Goal: Information Seeking & Learning: Check status

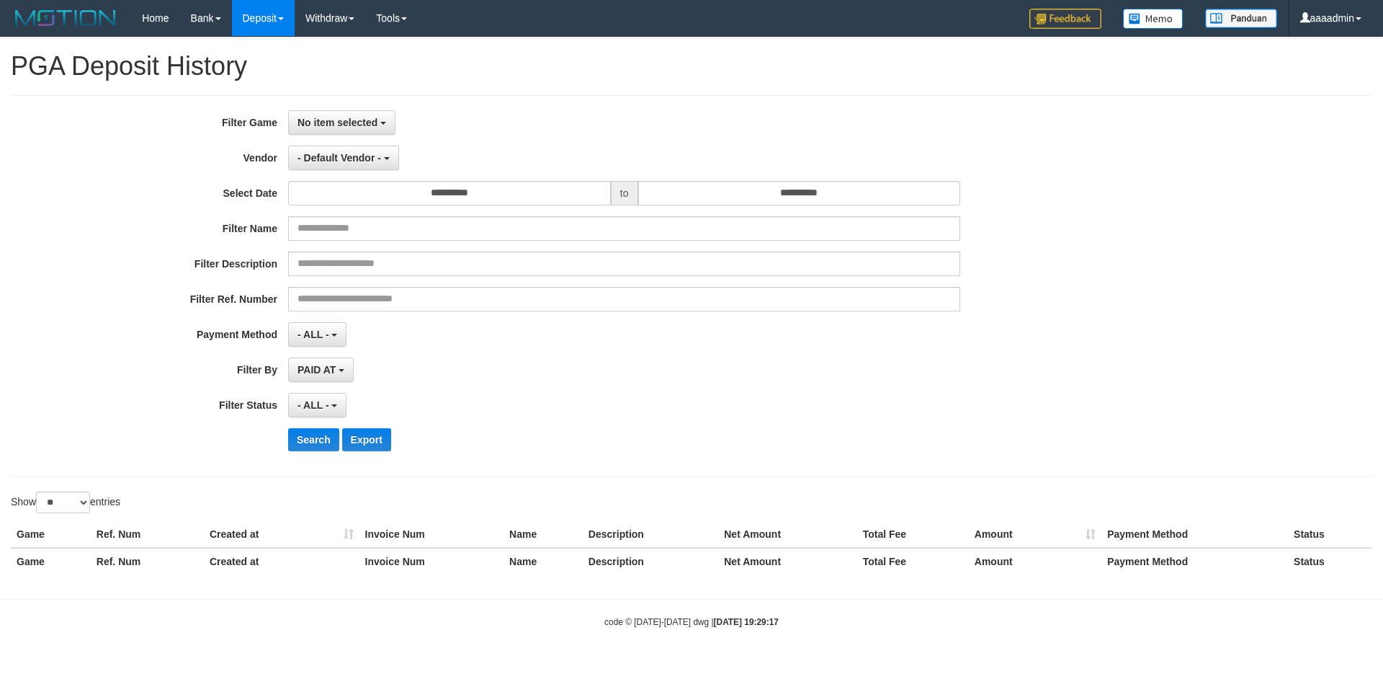
select select "**********"
select select "*"
select select "**"
click at [156, 32] on link "Home" at bounding box center [155, 18] width 48 height 36
click at [155, 25] on link "Home" at bounding box center [155, 18] width 48 height 36
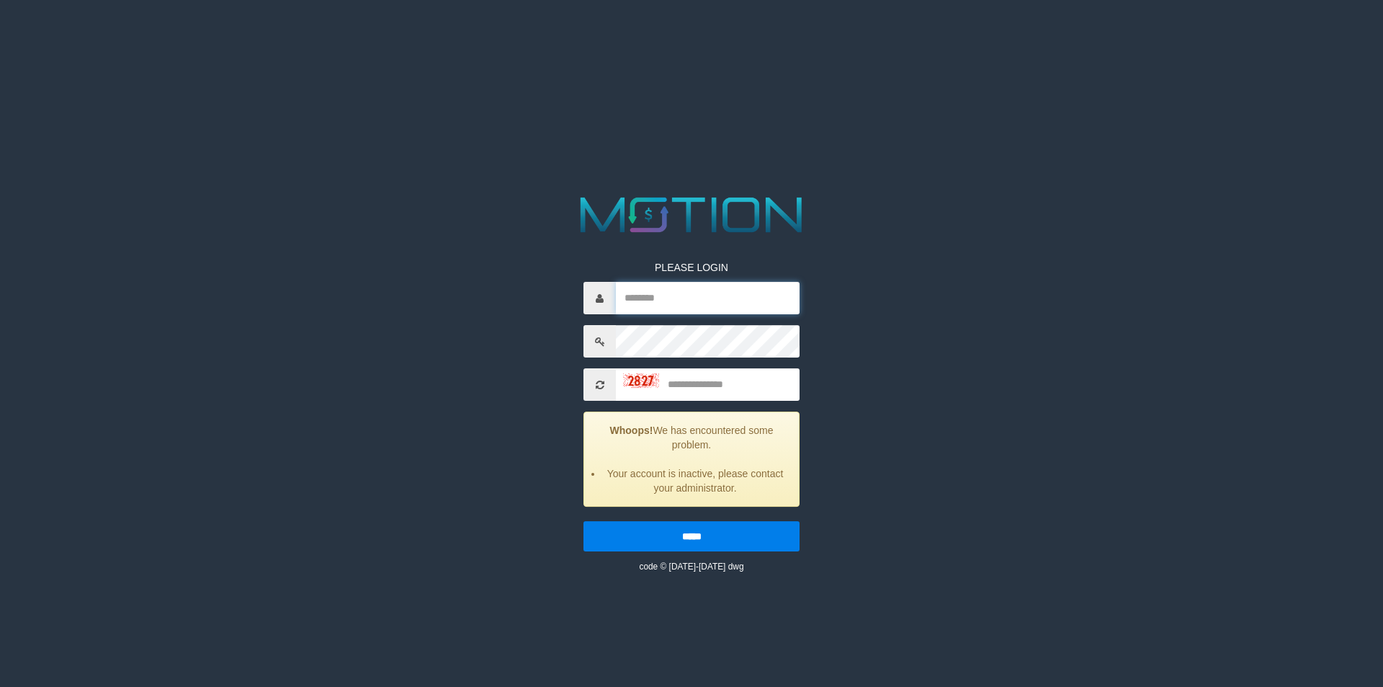
type input "********"
drag, startPoint x: 688, startPoint y: 383, endPoint x: 712, endPoint y: 364, distance: 30.3
click at [693, 379] on input "text" at bounding box center [708, 384] width 184 height 32
type input "****"
click at [584, 521] on input "*****" at bounding box center [692, 536] width 216 height 30
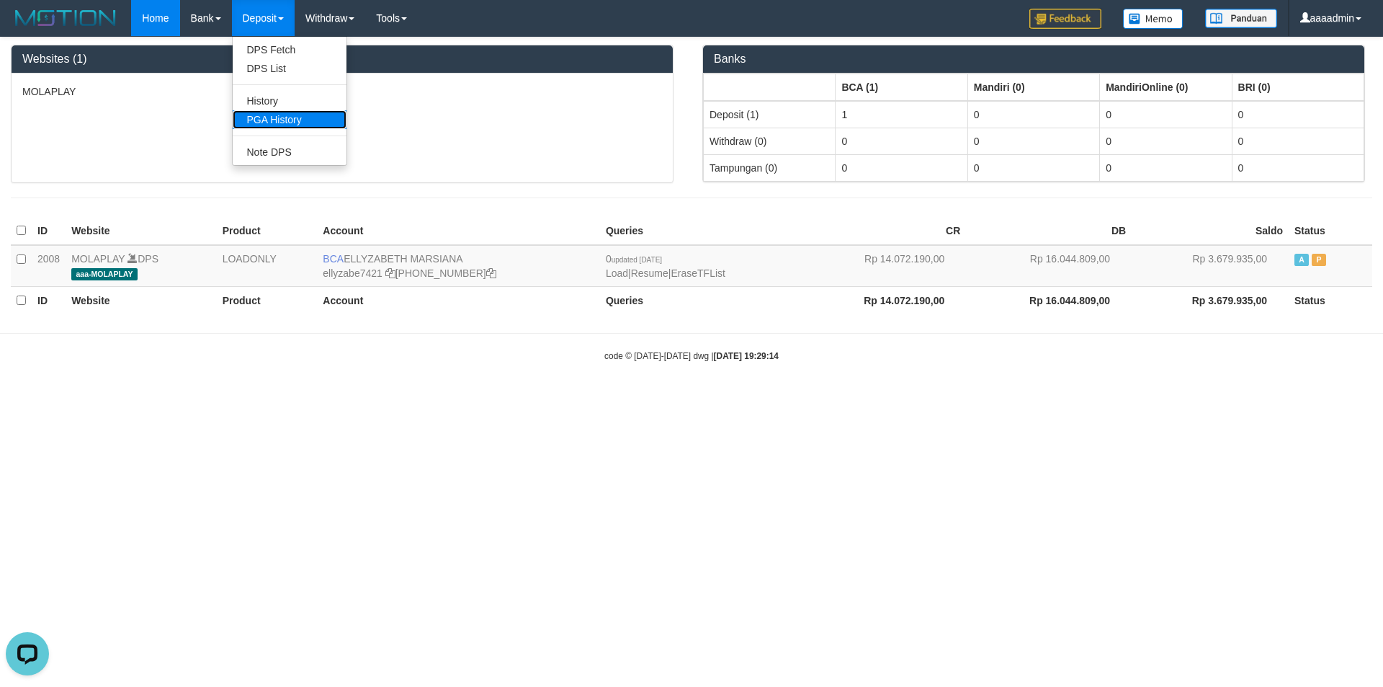
click at [268, 121] on link "PGA History" at bounding box center [290, 119] width 114 height 19
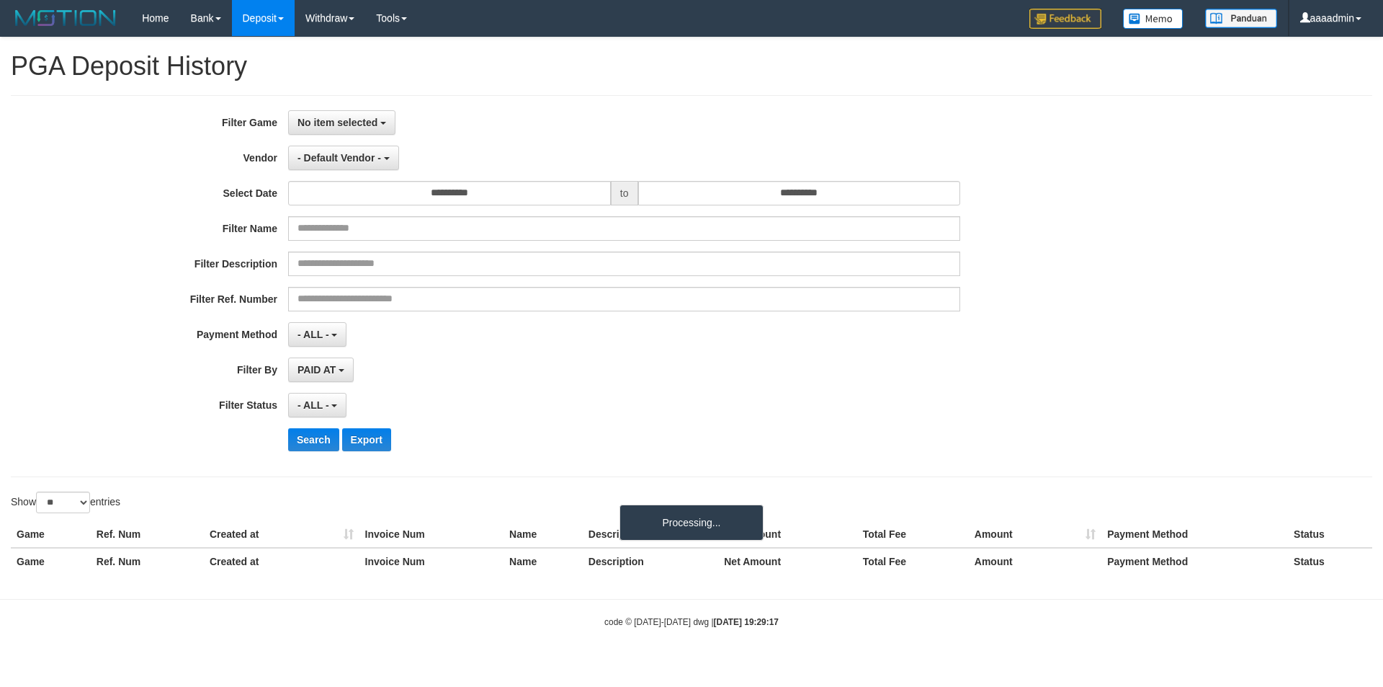
select select
select select "**"
click at [318, 118] on span "No item selected" at bounding box center [338, 123] width 80 height 12
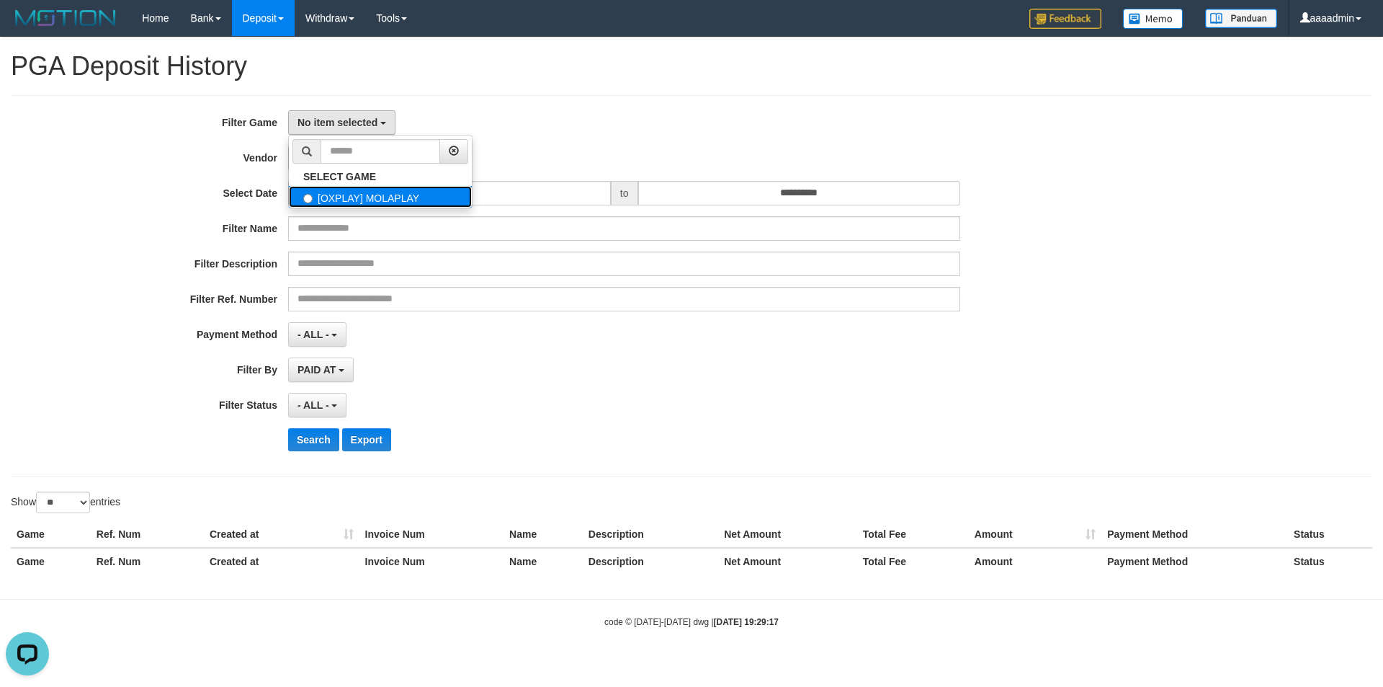
click at [349, 190] on label "[OXPLAY] MOLAPLAY" at bounding box center [380, 197] width 183 height 22
select select "****"
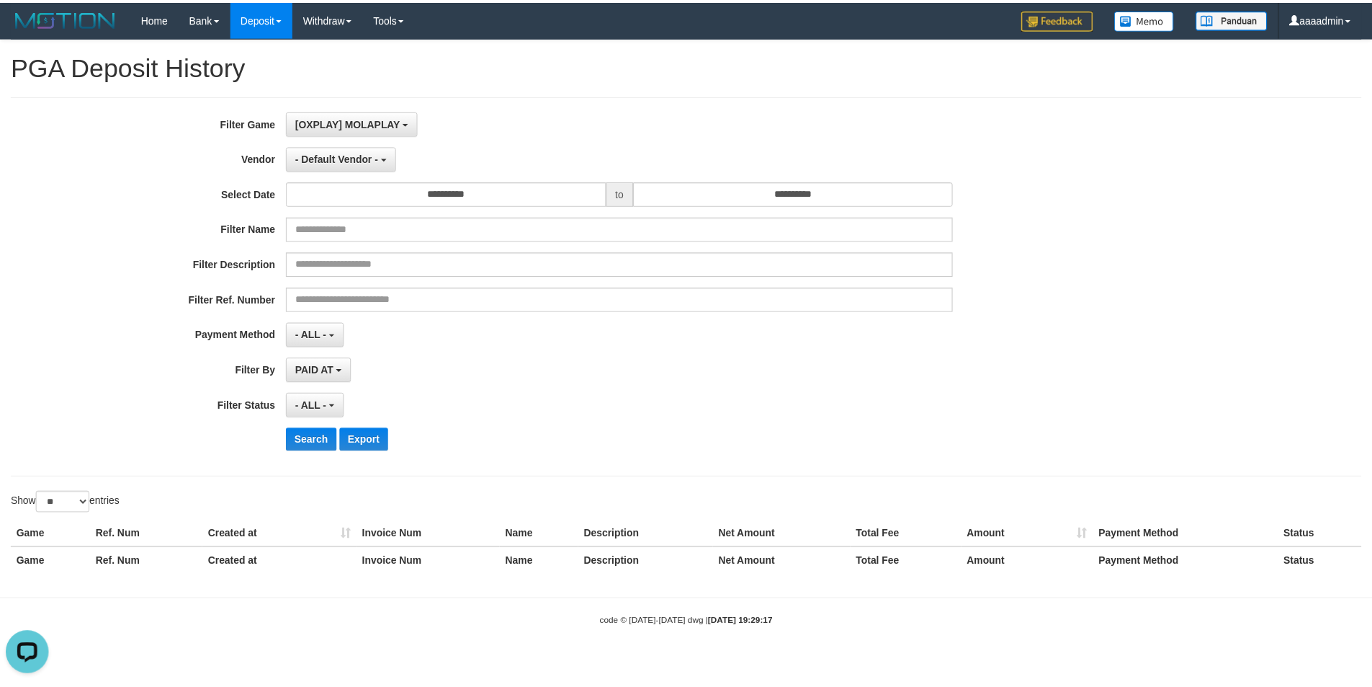
scroll to position [13, 0]
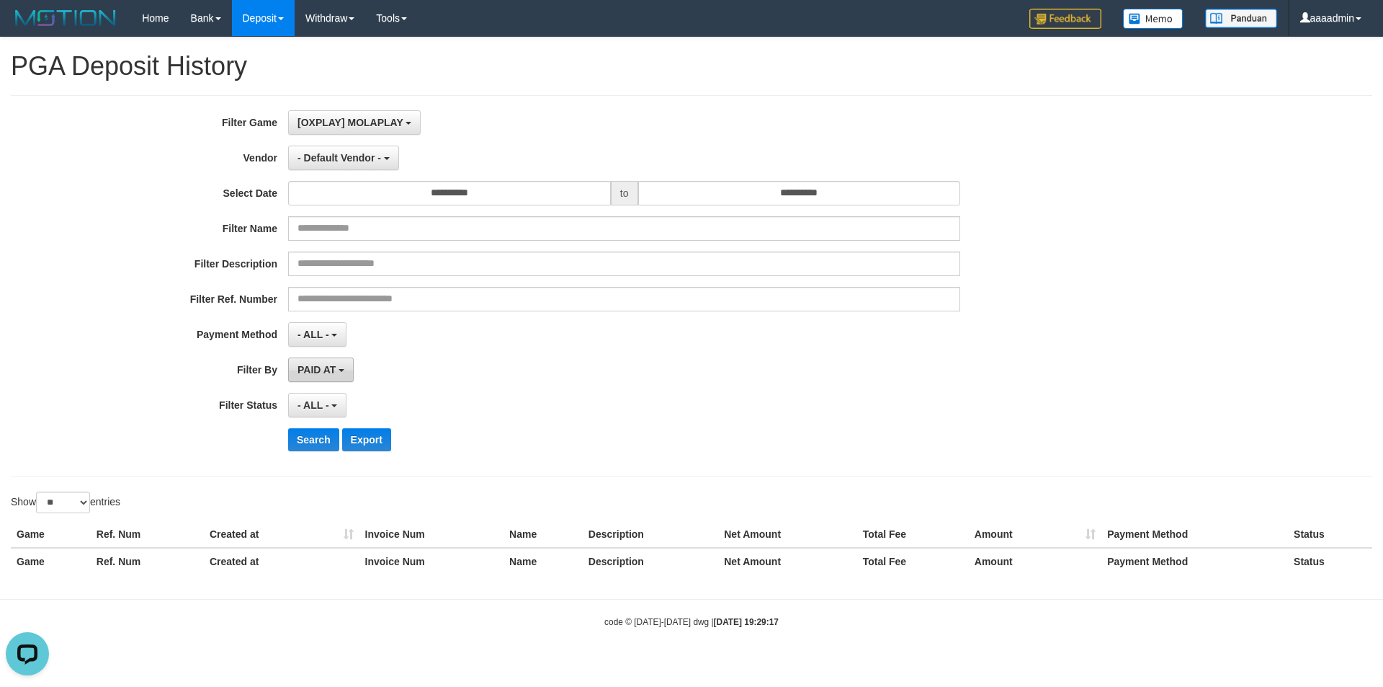
click at [316, 359] on button "PAID AT" at bounding box center [321, 369] width 66 height 24
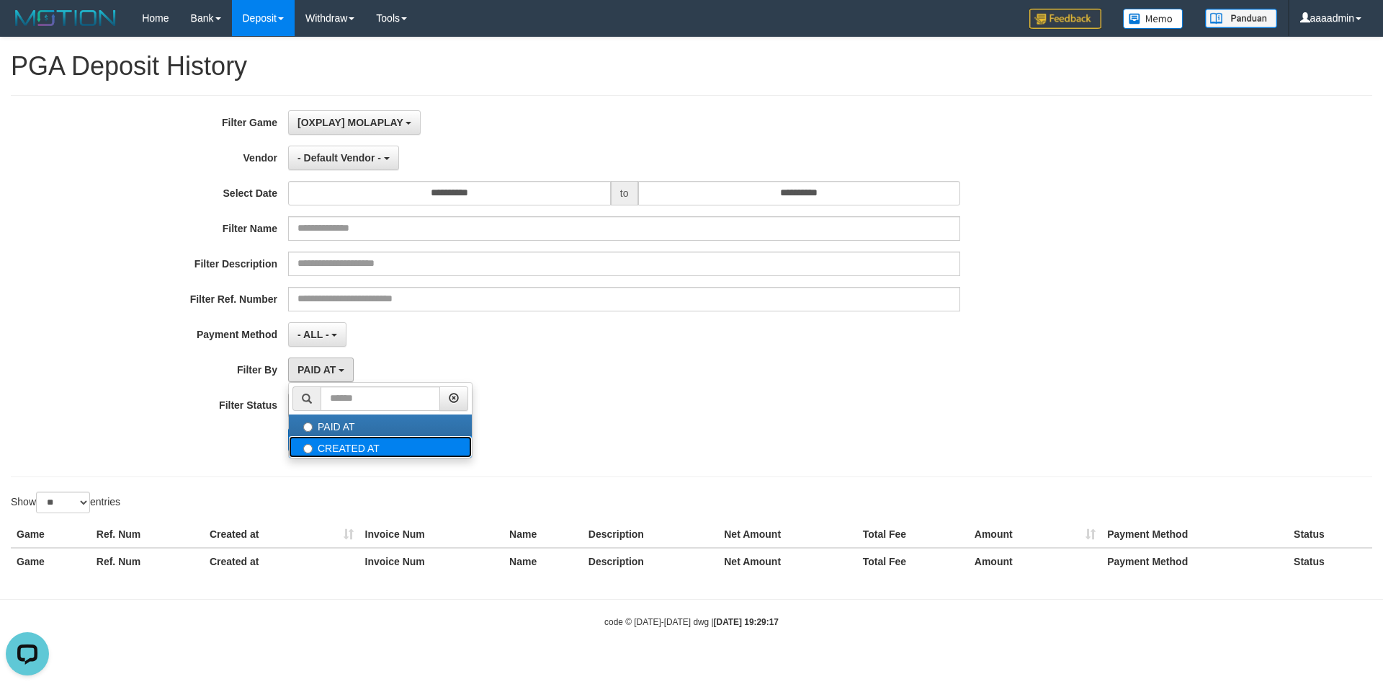
click at [352, 454] on label "CREATED AT" at bounding box center [380, 447] width 183 height 22
select select "*"
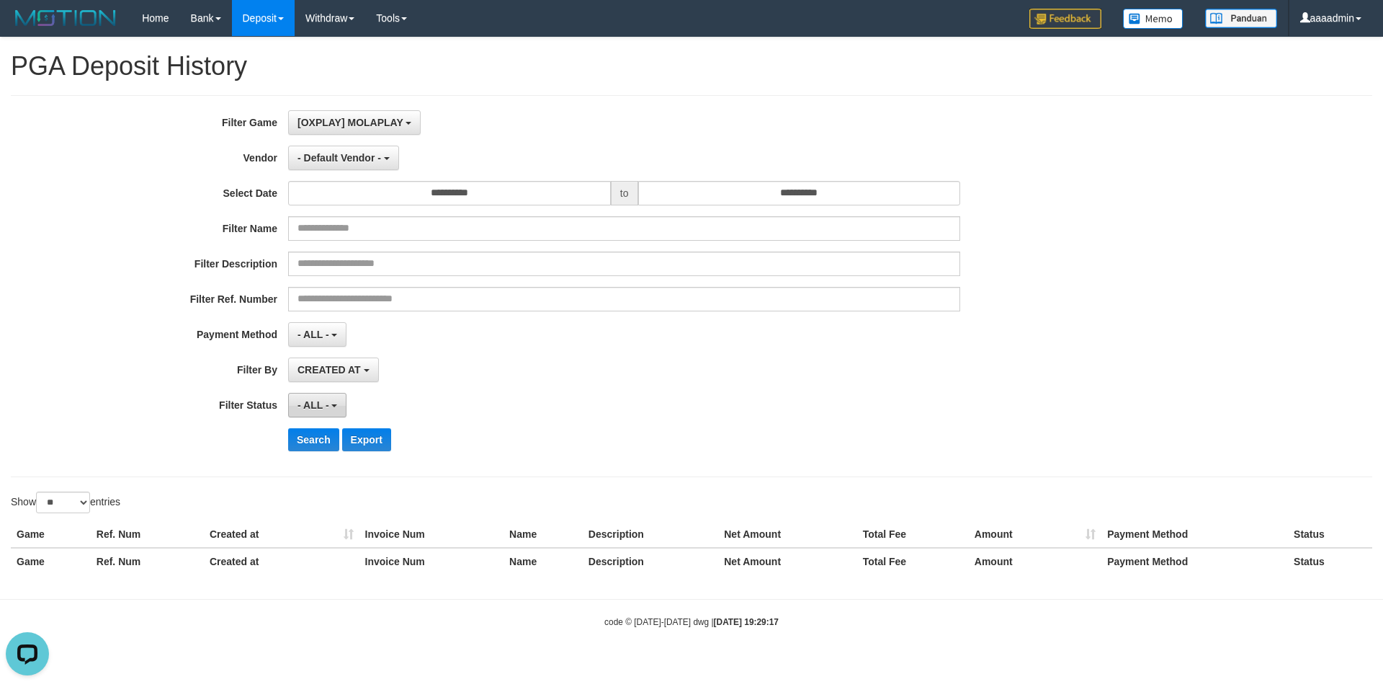
click at [318, 406] on span "- ALL -" at bounding box center [314, 405] width 32 height 12
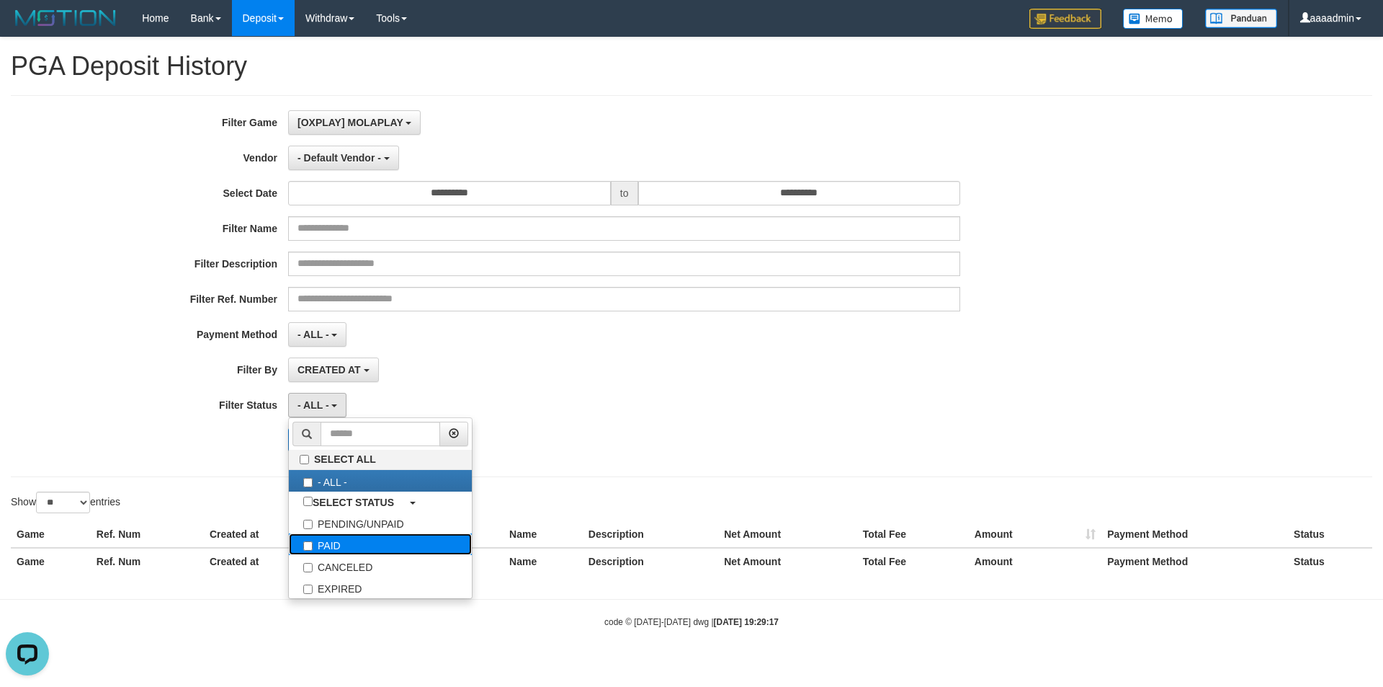
click at [347, 540] on label "PAID" at bounding box center [380, 544] width 183 height 22
select select "*"
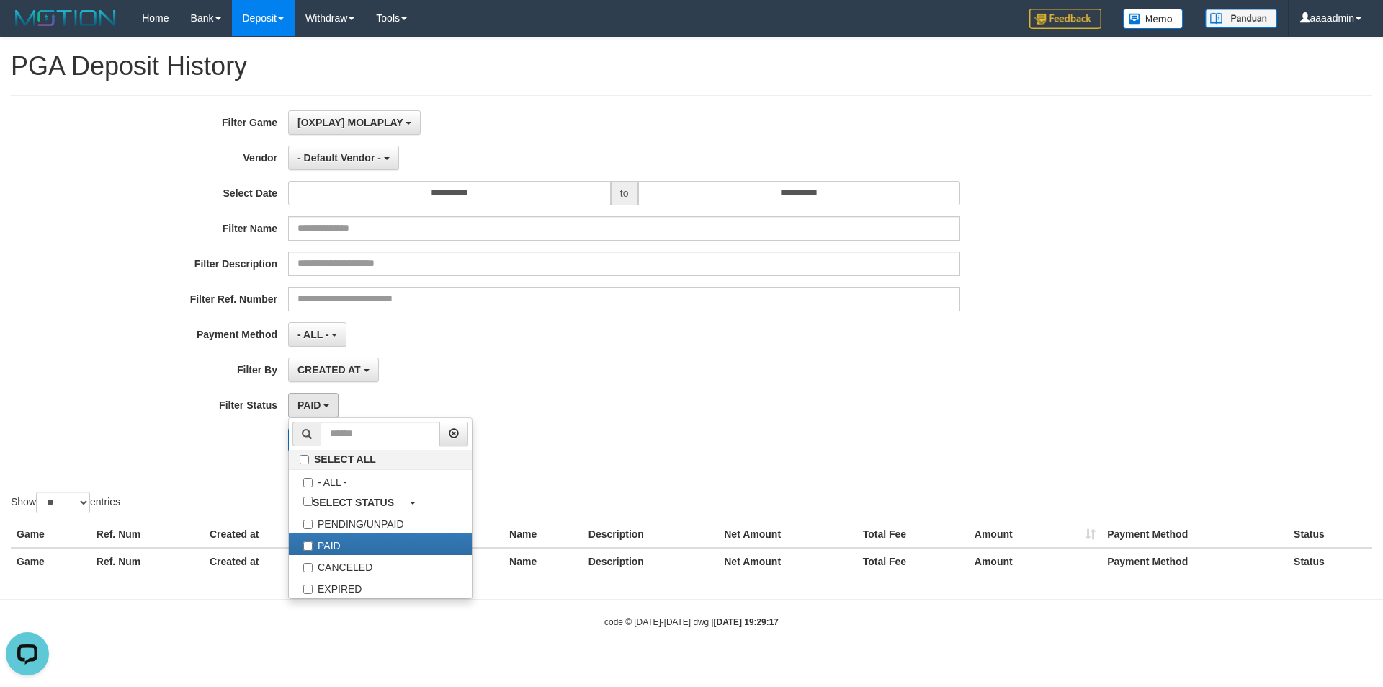
click at [667, 424] on div "**********" at bounding box center [576, 286] width 1153 height 352
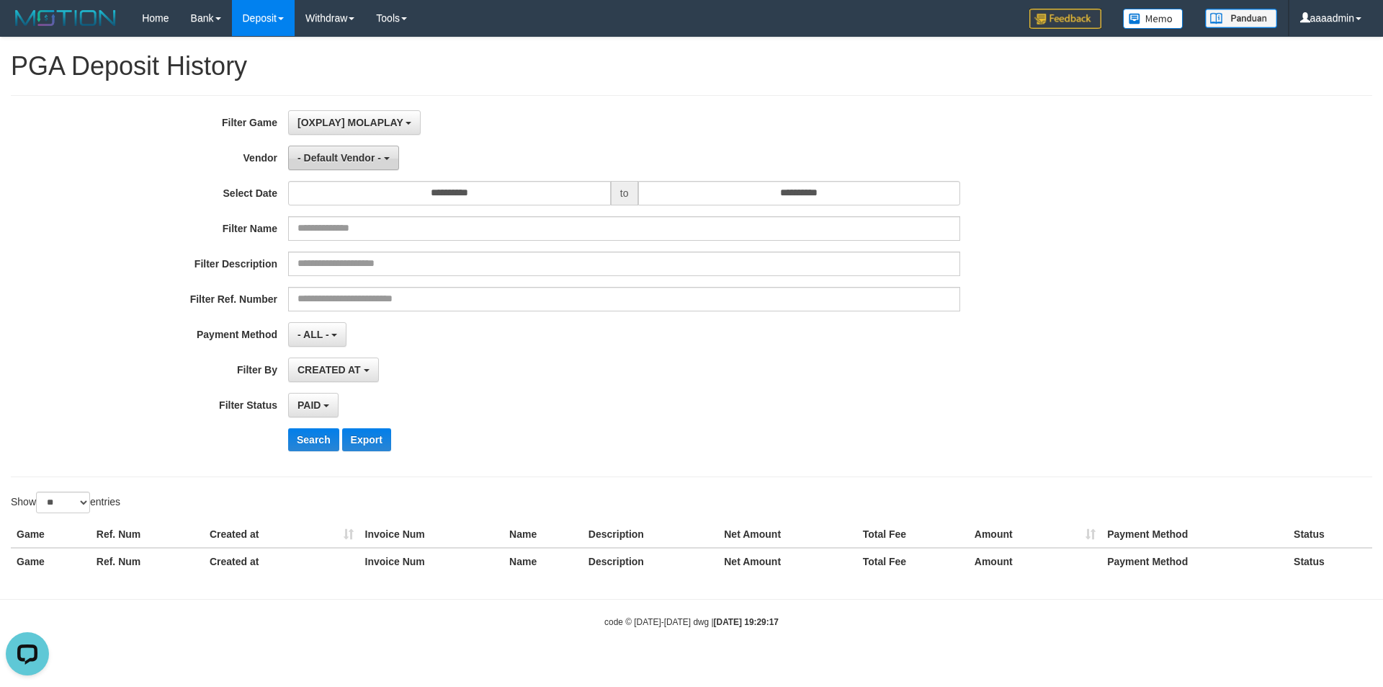
click at [366, 164] on button "- Default Vendor -" at bounding box center [343, 158] width 111 height 24
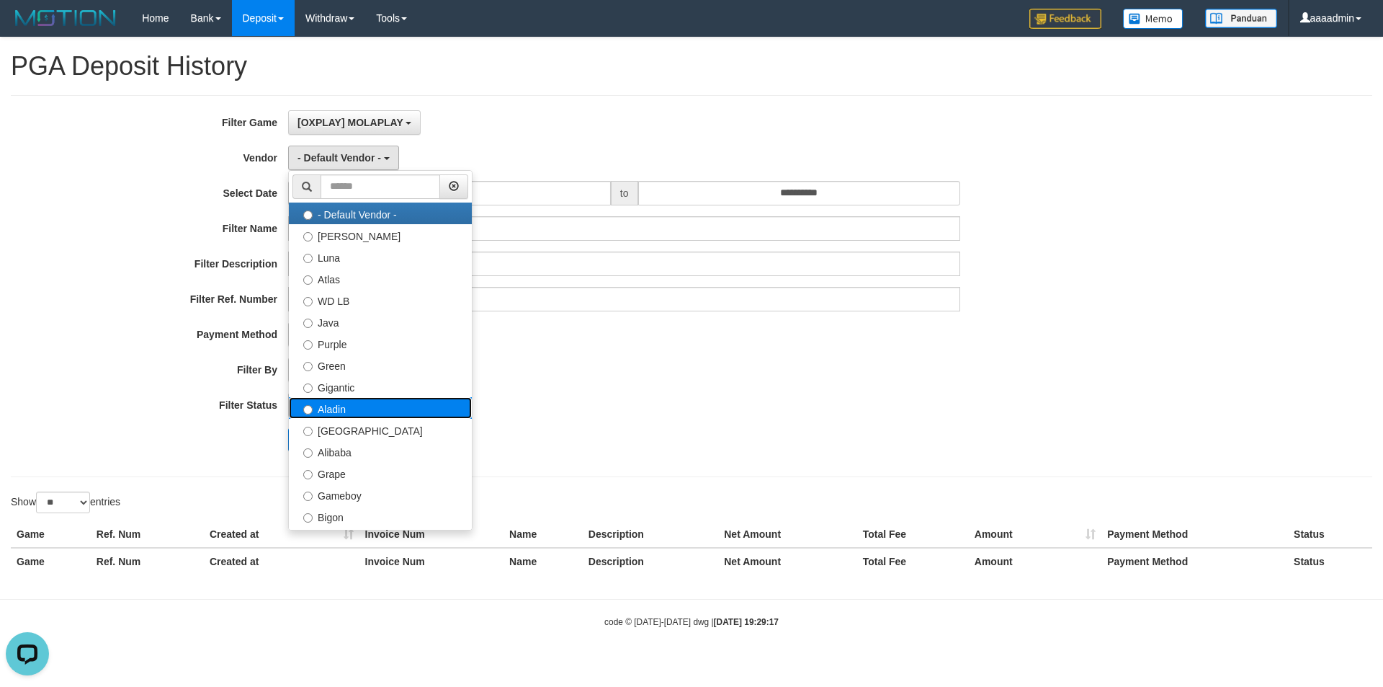
click at [371, 405] on label "Aladin" at bounding box center [380, 408] width 183 height 22
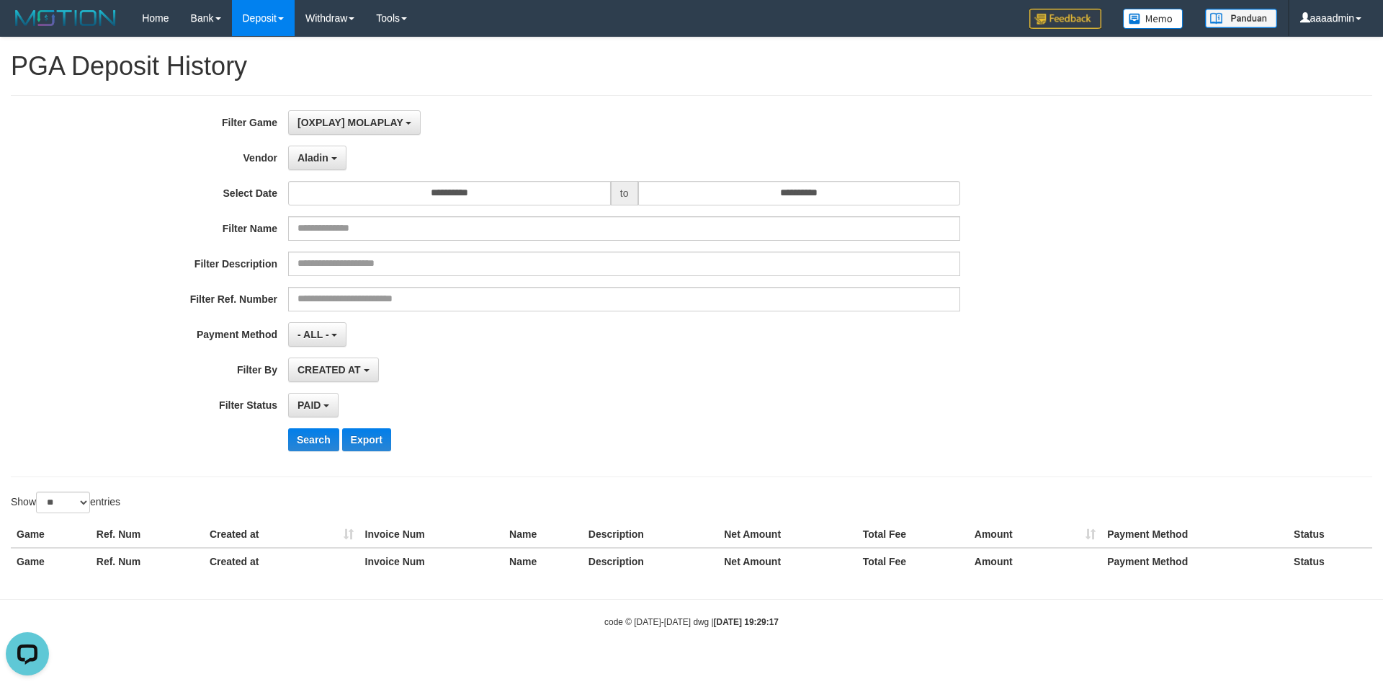
click at [670, 379] on div "CREATED AT PAID AT CREATED AT" at bounding box center [624, 369] width 672 height 24
click at [315, 447] on button "Search" at bounding box center [313, 439] width 51 height 23
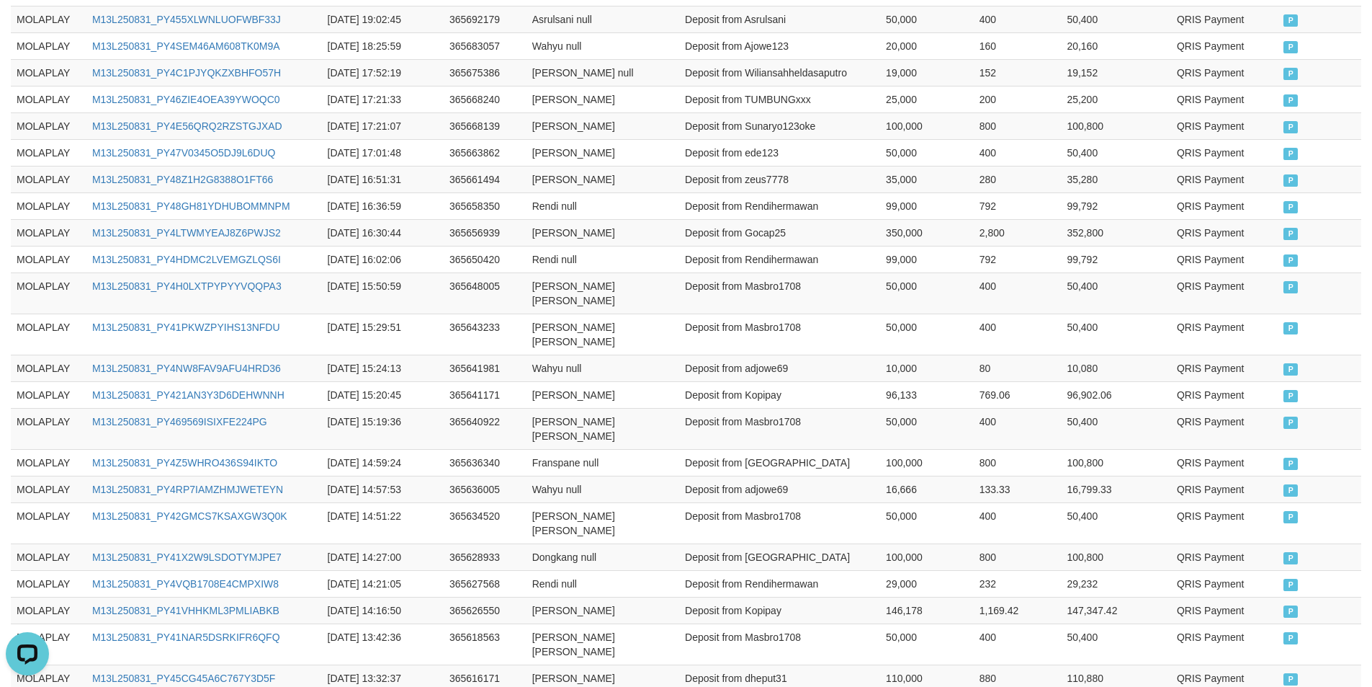
scroll to position [669, 0]
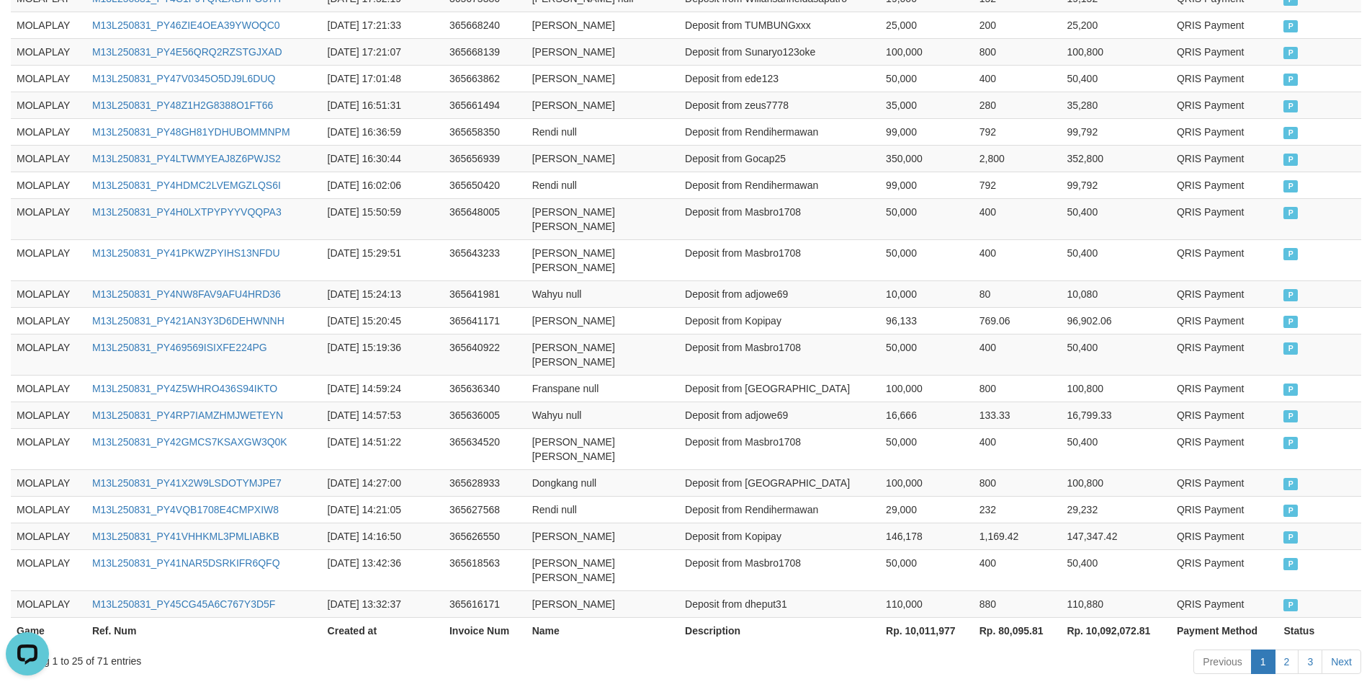
click at [923, 617] on th "Rp. 10,011,977" at bounding box center [927, 630] width 94 height 27
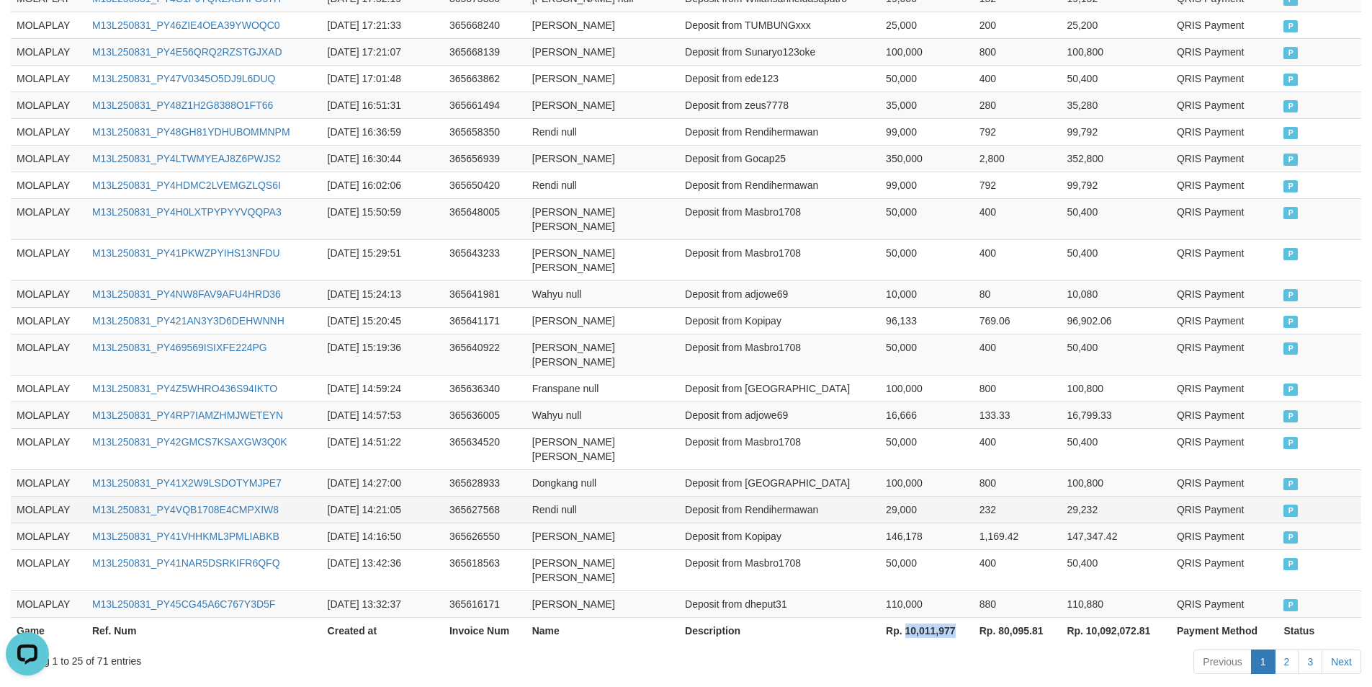
copy th "10,011,977"
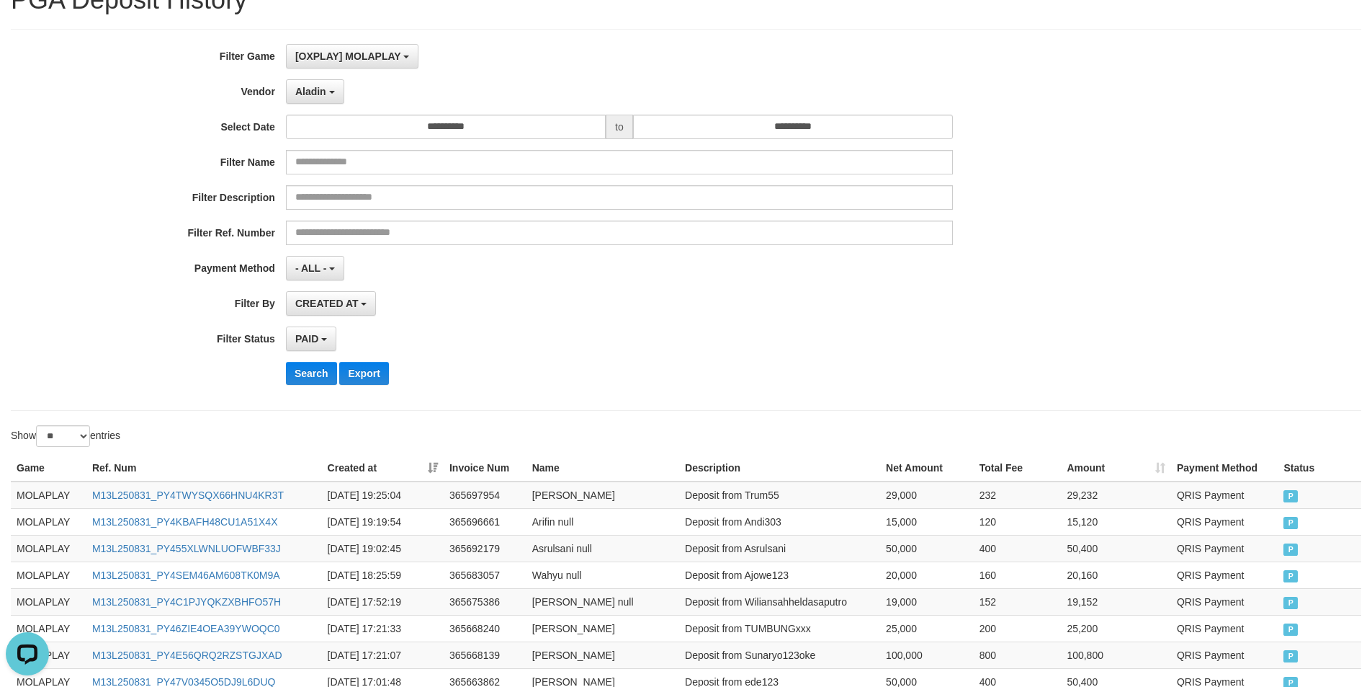
scroll to position [0, 0]
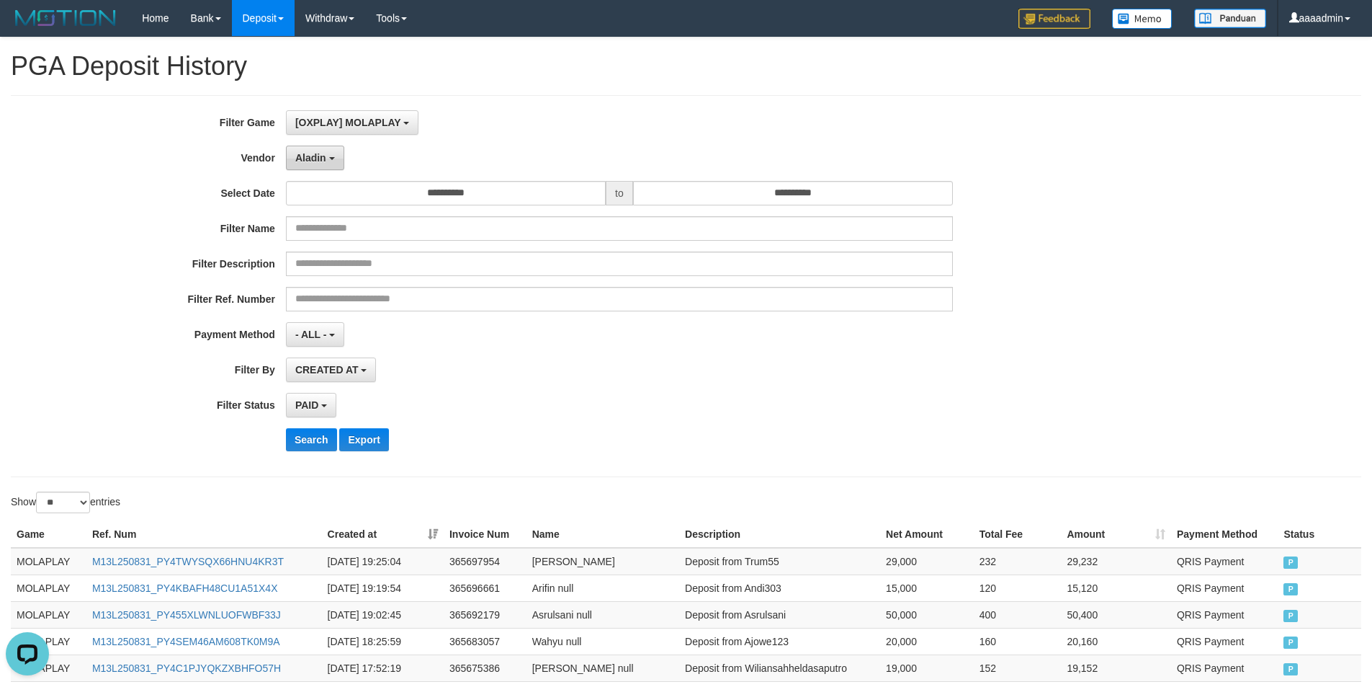
click at [325, 162] on span "Aladin" at bounding box center [310, 158] width 31 height 12
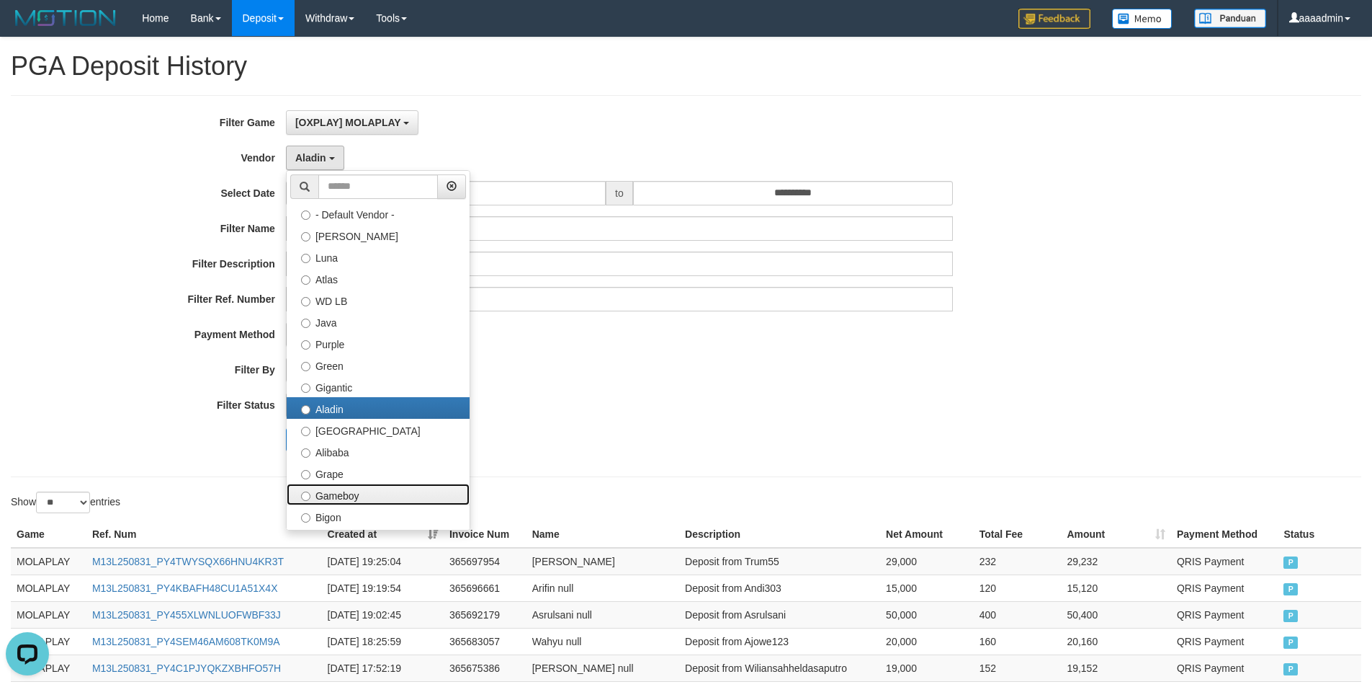
click at [337, 489] on label "Gameboy" at bounding box center [378, 494] width 183 height 22
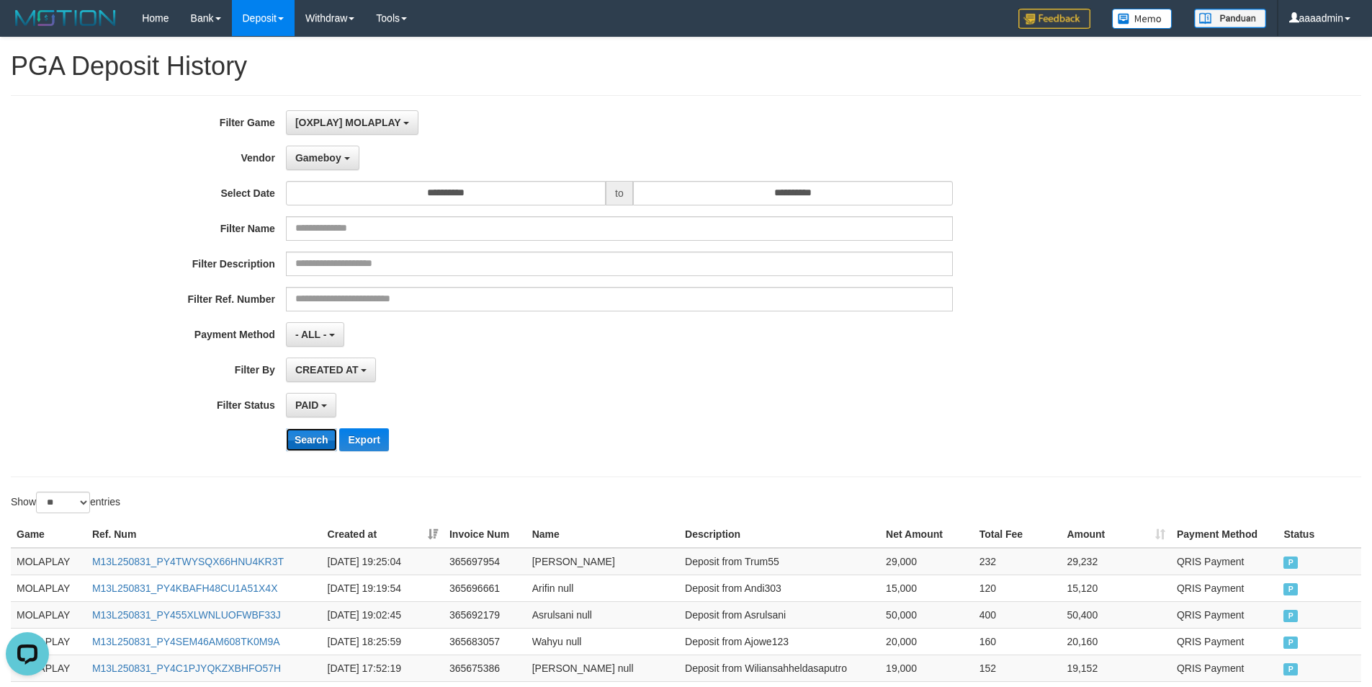
click at [315, 440] on button "Search" at bounding box center [311, 439] width 51 height 23
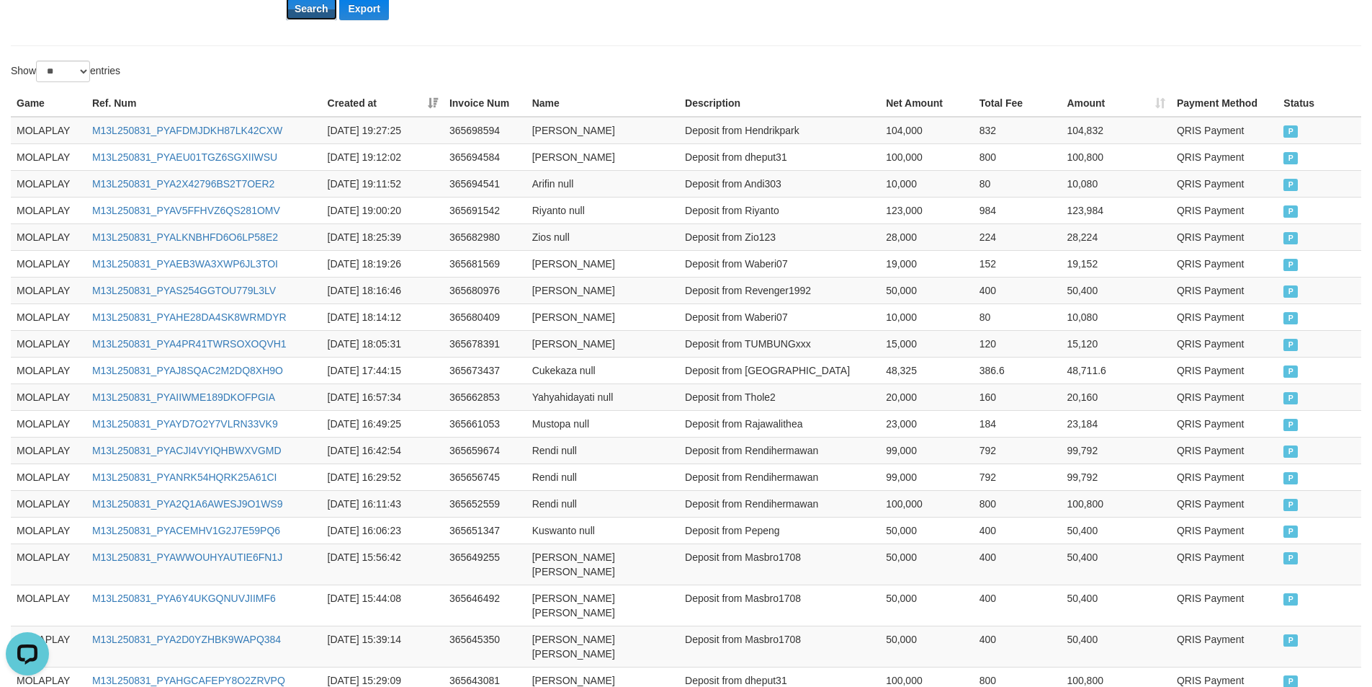
scroll to position [669, 0]
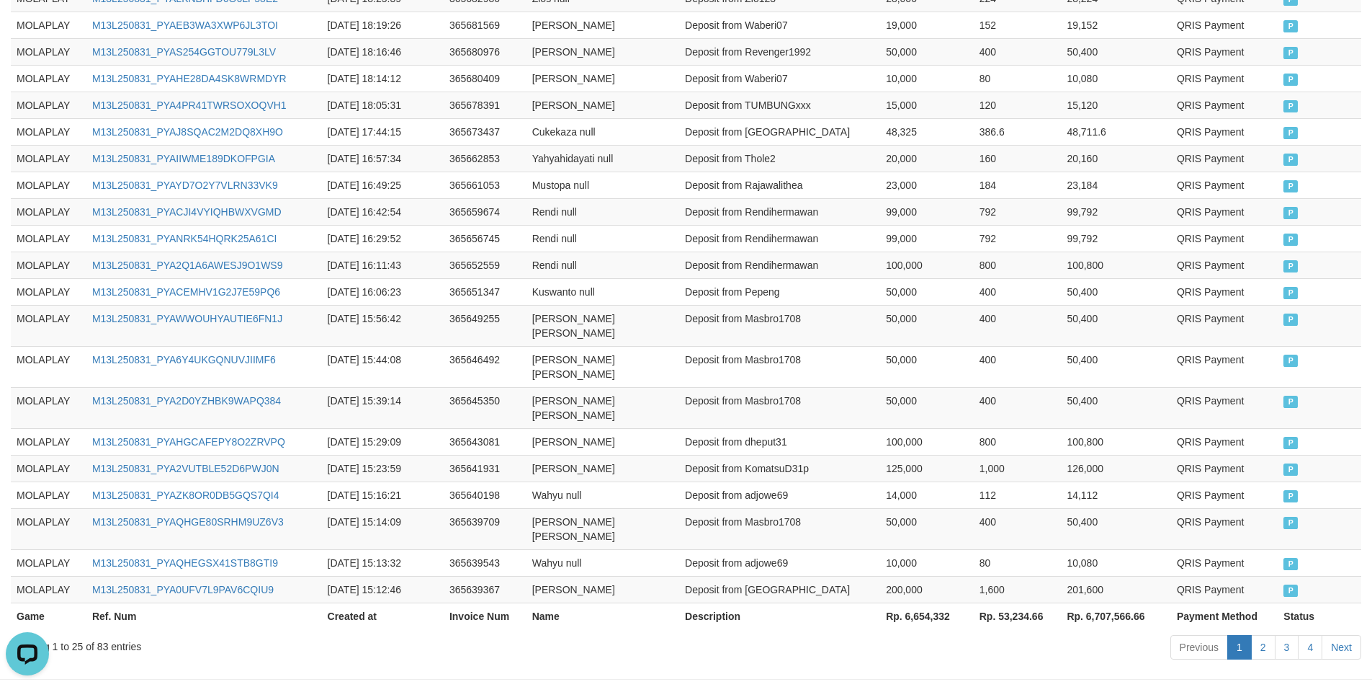
click at [927, 602] on th "Rp. 6,654,332" at bounding box center [927, 615] width 94 height 27
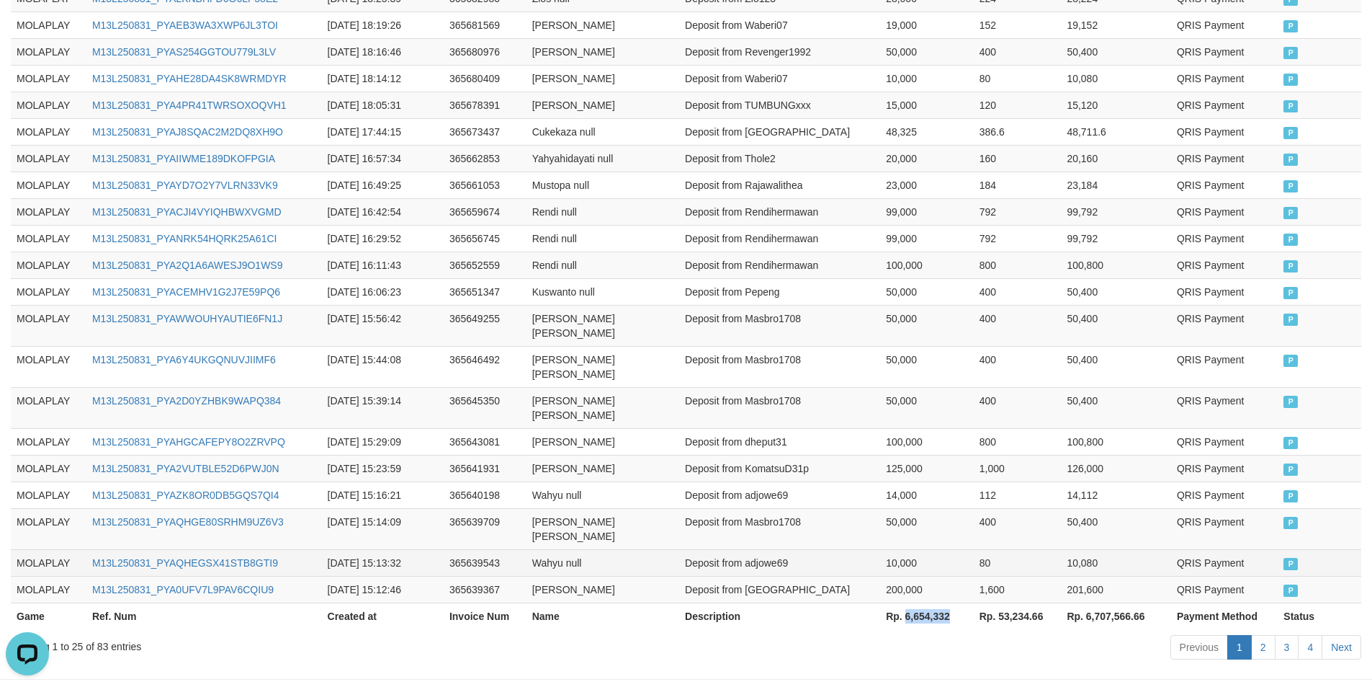
copy th "6,654,332"
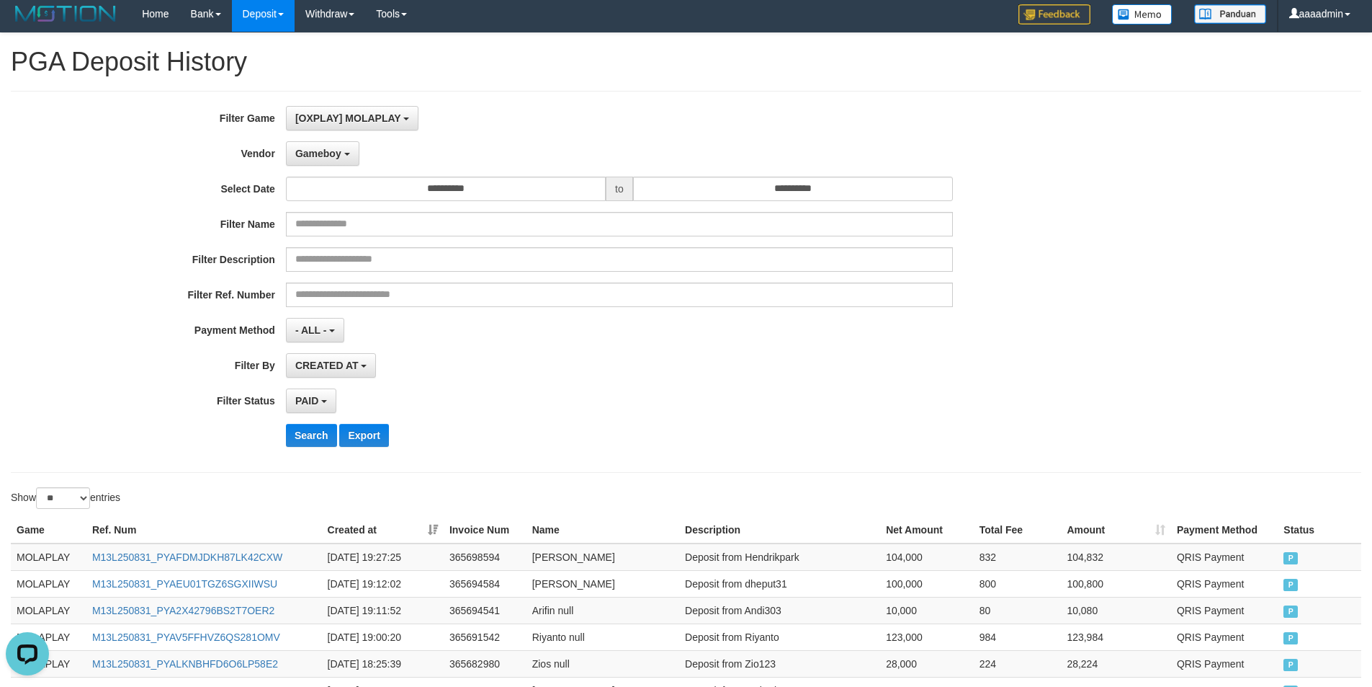
scroll to position [0, 0]
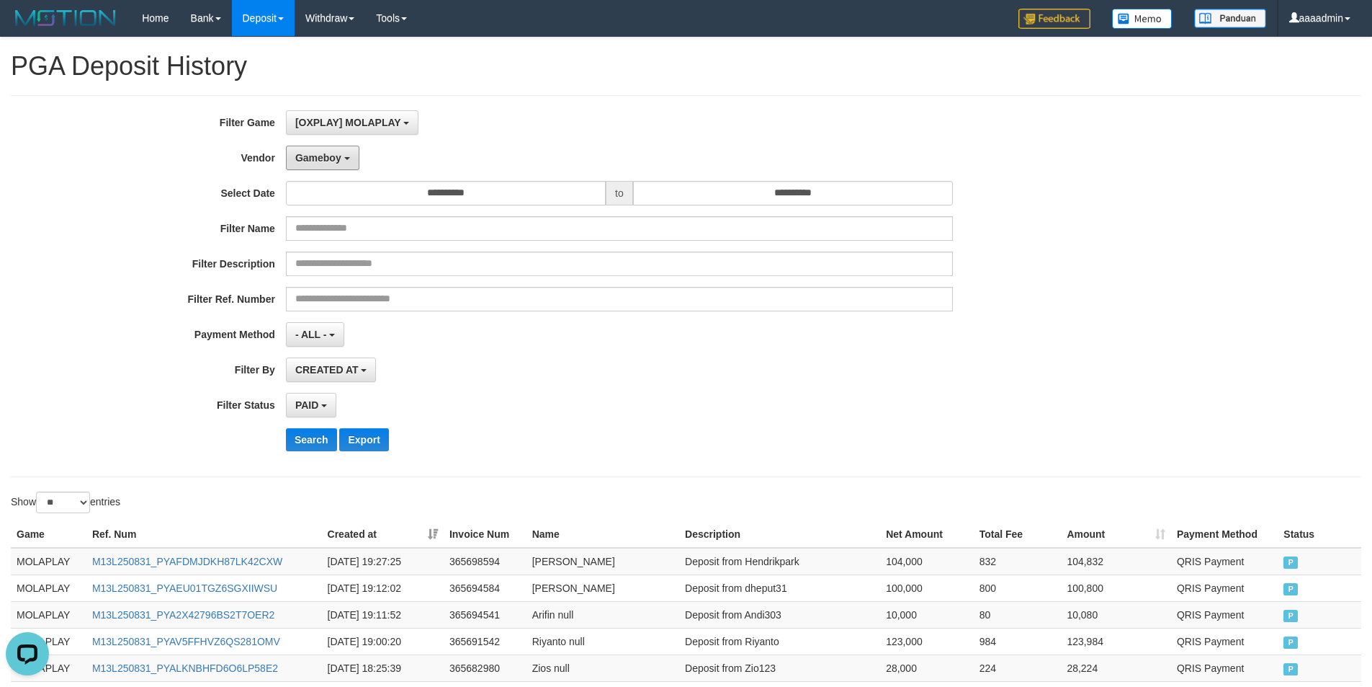
drag, startPoint x: 336, startPoint y: 166, endPoint x: 348, endPoint y: 184, distance: 21.8
click at [336, 166] on button "Gameboy" at bounding box center [322, 158] width 73 height 24
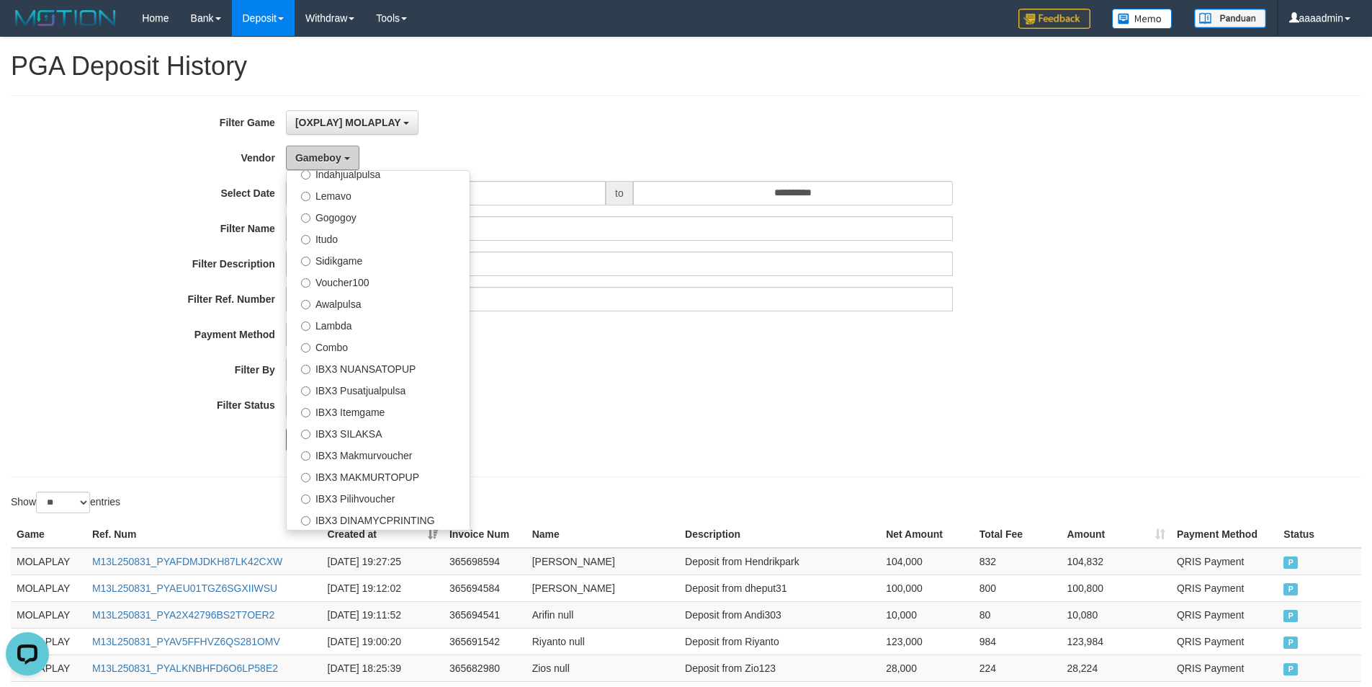
scroll to position [72, 0]
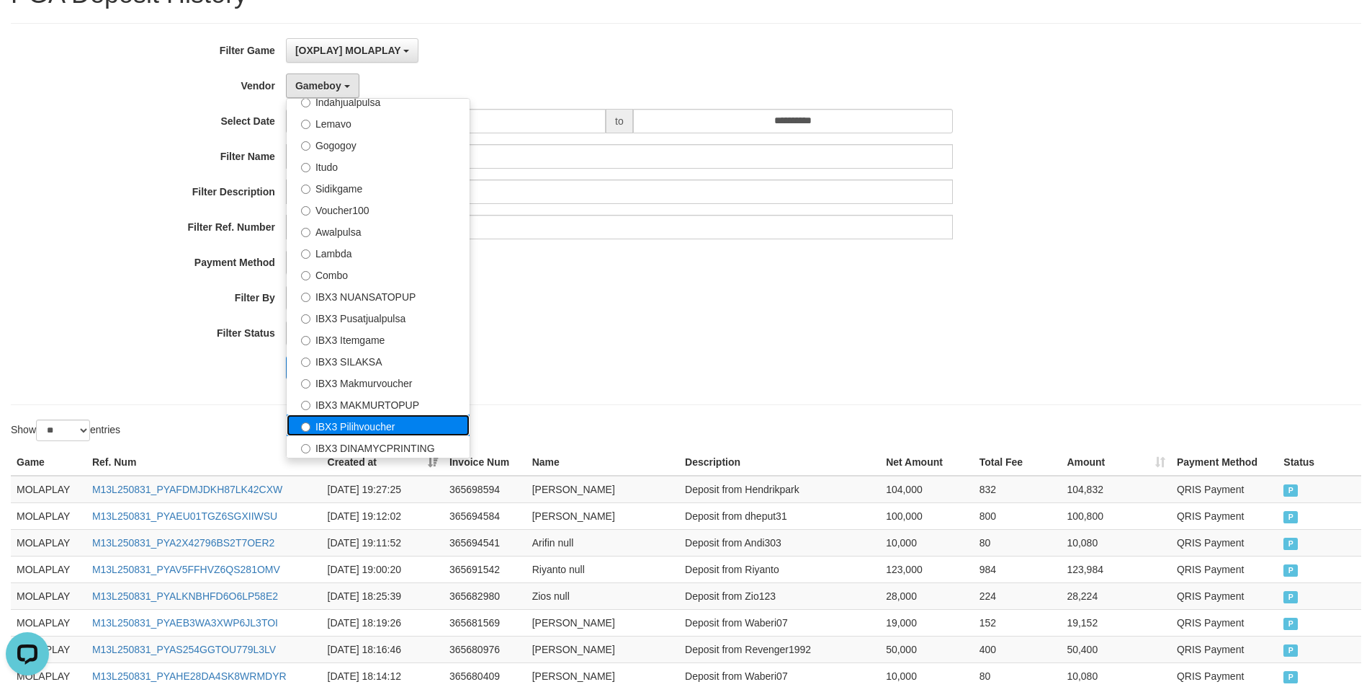
click at [370, 424] on label "IBX3 Pilihvoucher" at bounding box center [378, 425] width 183 height 22
select select "**********"
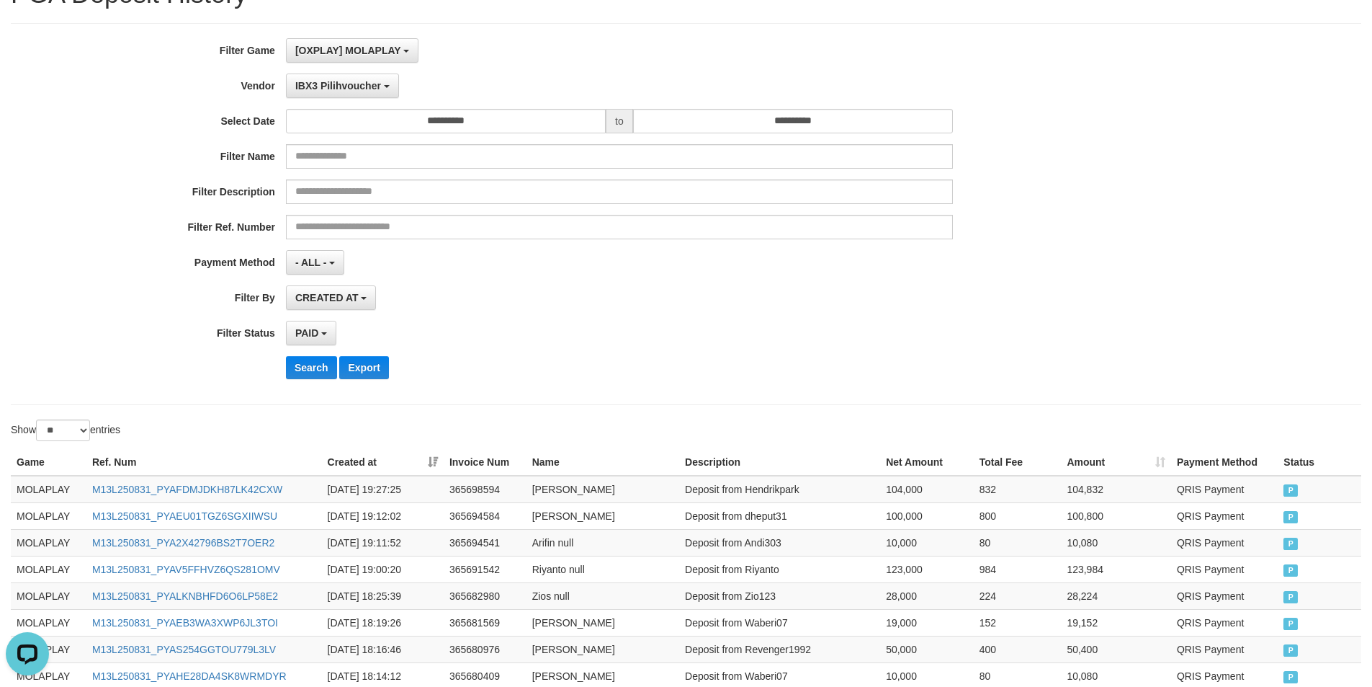
click at [680, 256] on div "- ALL - SELECT ALL - ALL - SELECT PAYMENT METHOD Mandiri BNI OVO CIMB BRI MAYBA…" at bounding box center [619, 262] width 667 height 24
click at [331, 376] on button "Search" at bounding box center [311, 367] width 51 height 23
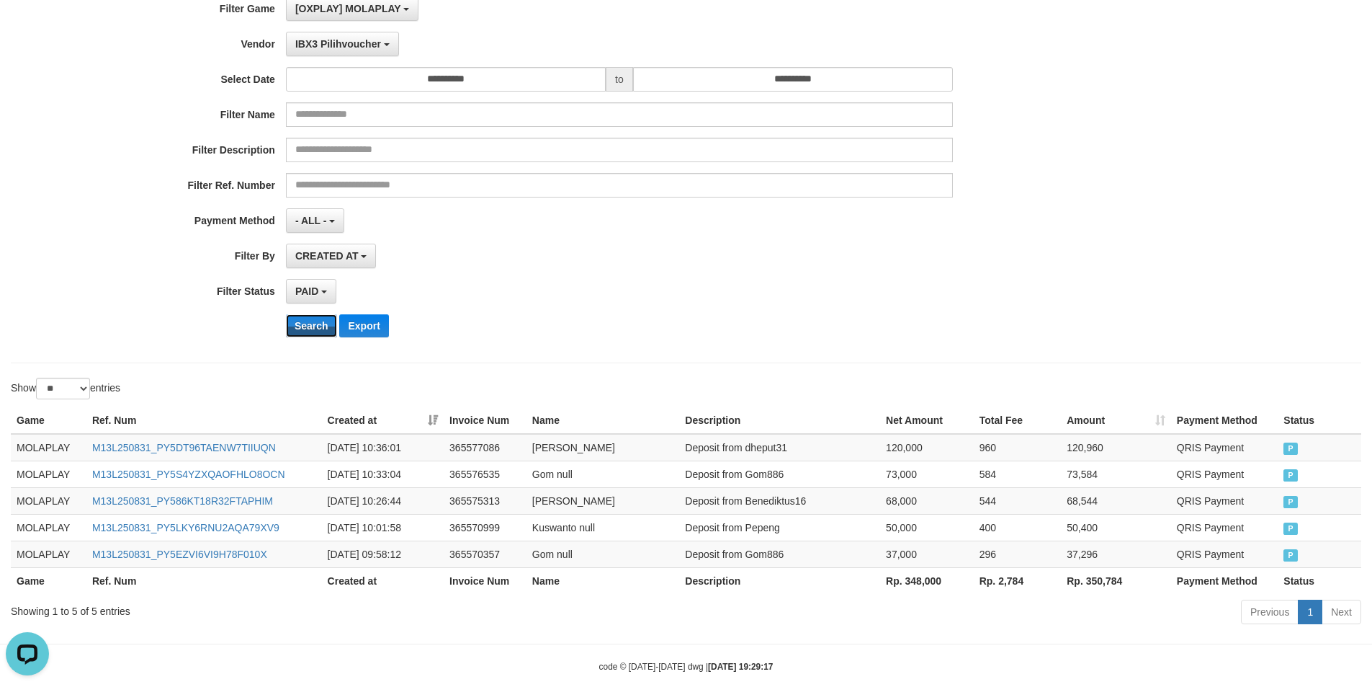
scroll to position [136, 0]
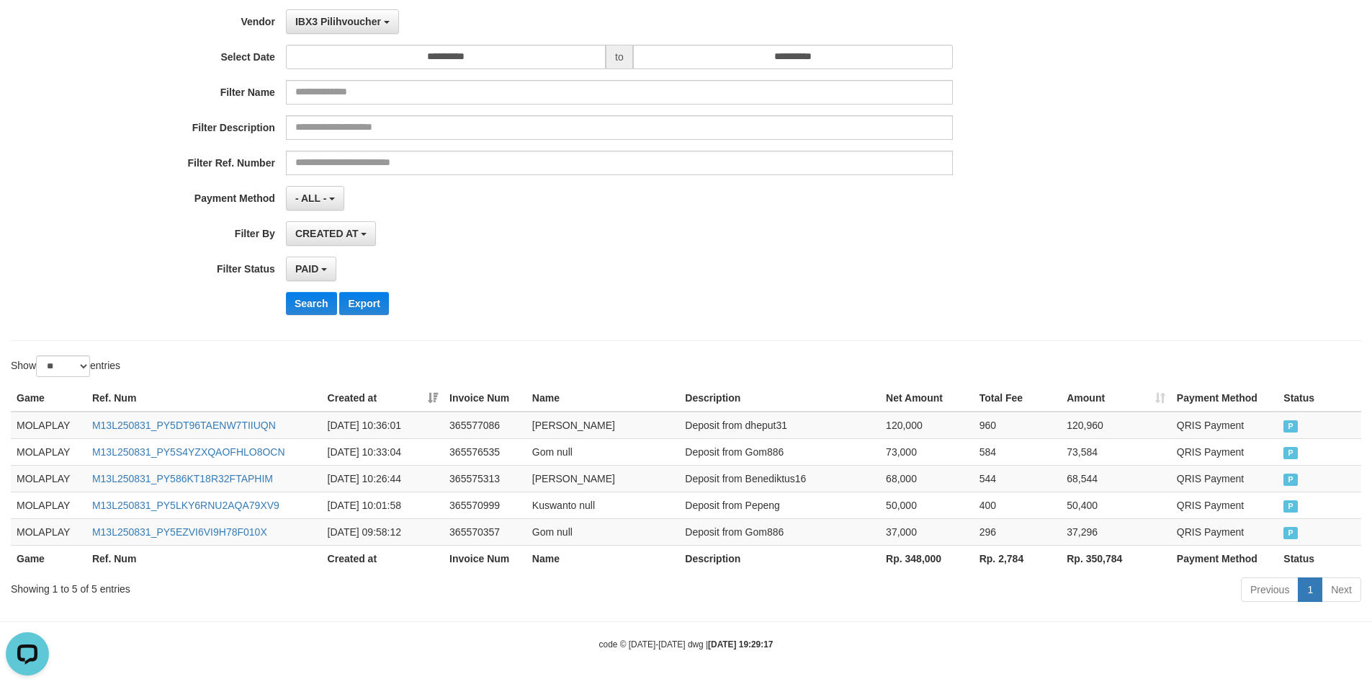
click at [916, 558] on th "Rp. 348,000" at bounding box center [927, 558] width 94 height 27
copy th "348,000"
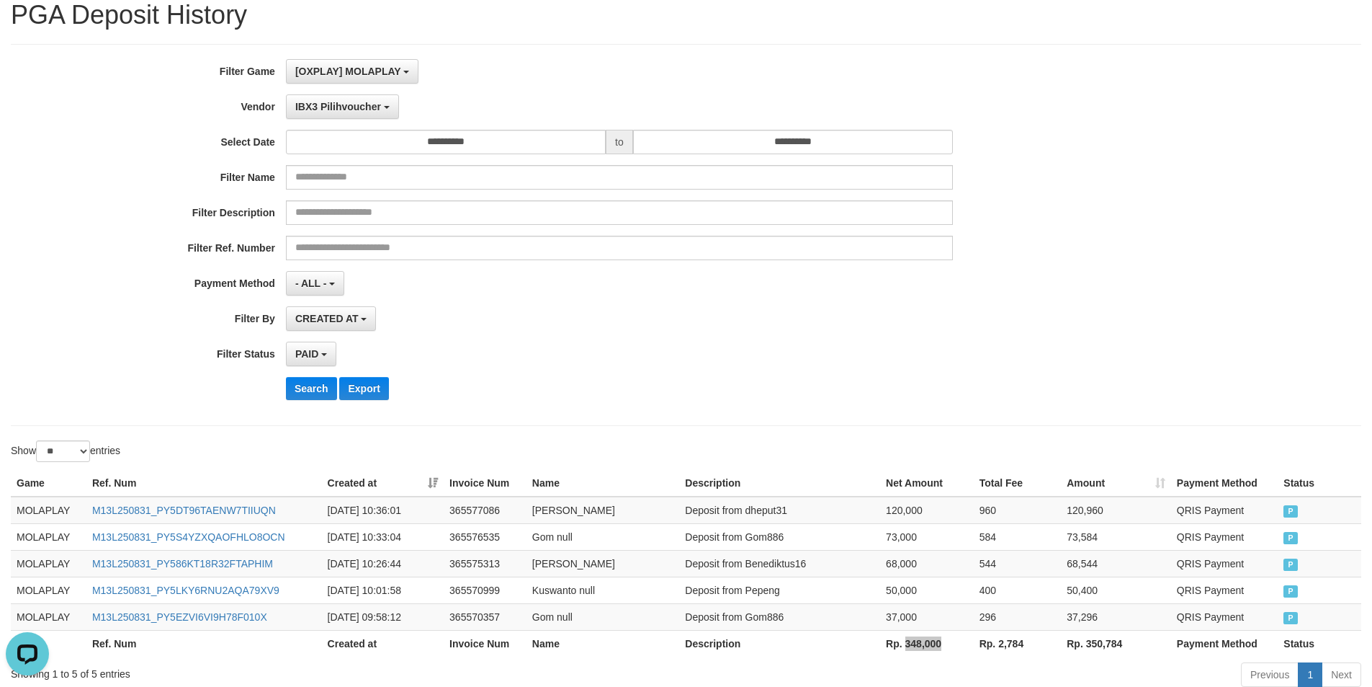
scroll to position [0, 0]
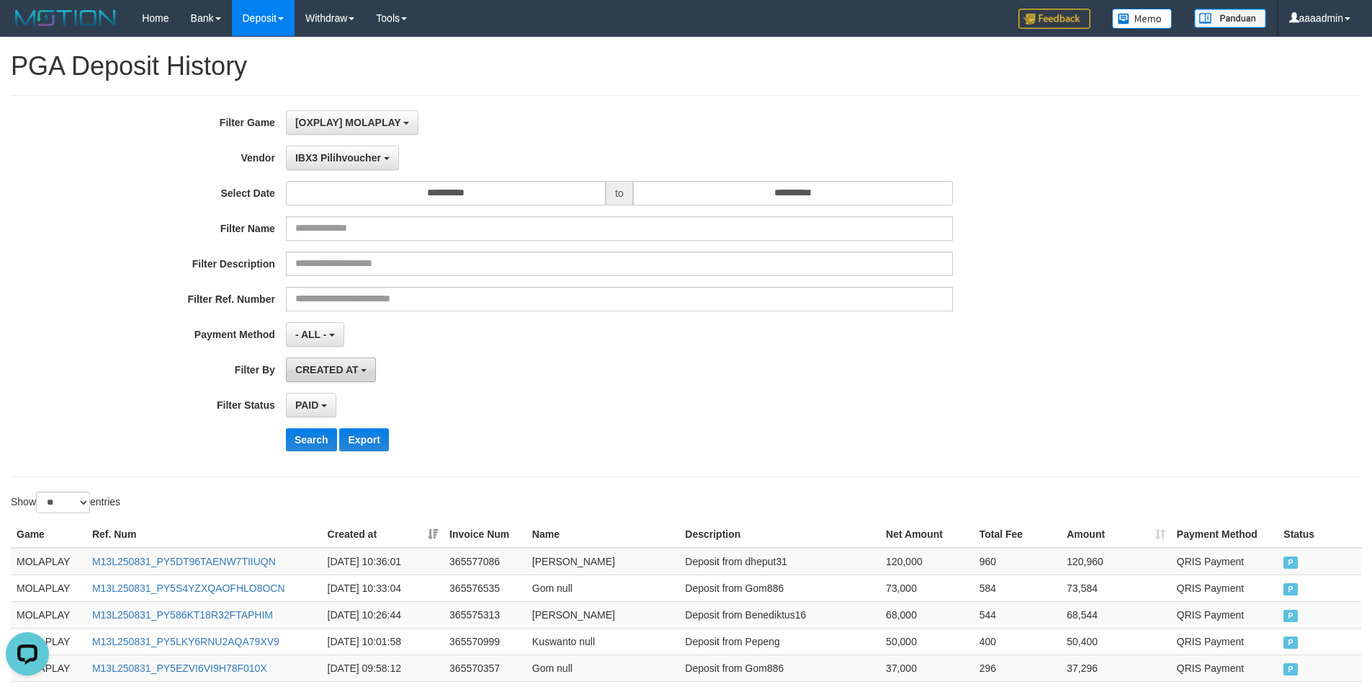
click at [366, 372] on button "CREATED AT" at bounding box center [331, 369] width 91 height 24
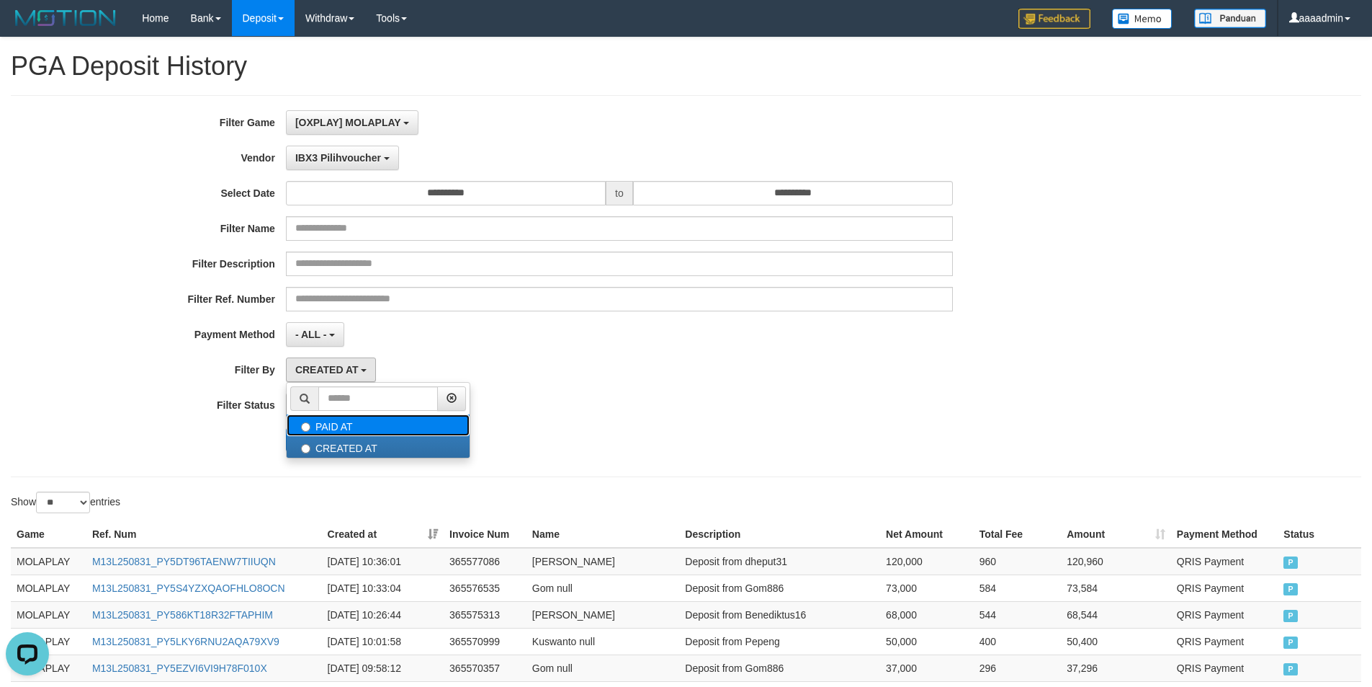
click at [354, 424] on label "PAID AT" at bounding box center [378, 425] width 183 height 22
select select "*"
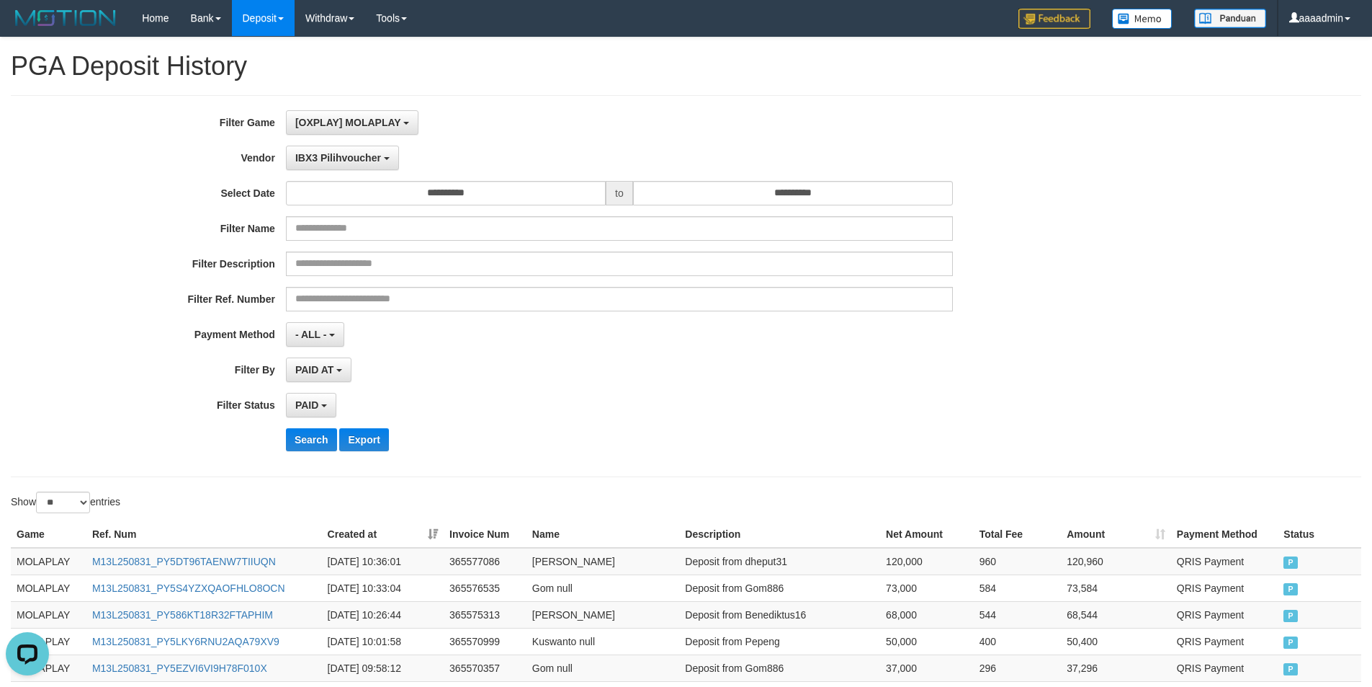
click at [707, 426] on div "**********" at bounding box center [572, 286] width 1144 height 352
click at [490, 197] on input "**********" at bounding box center [446, 193] width 320 height 24
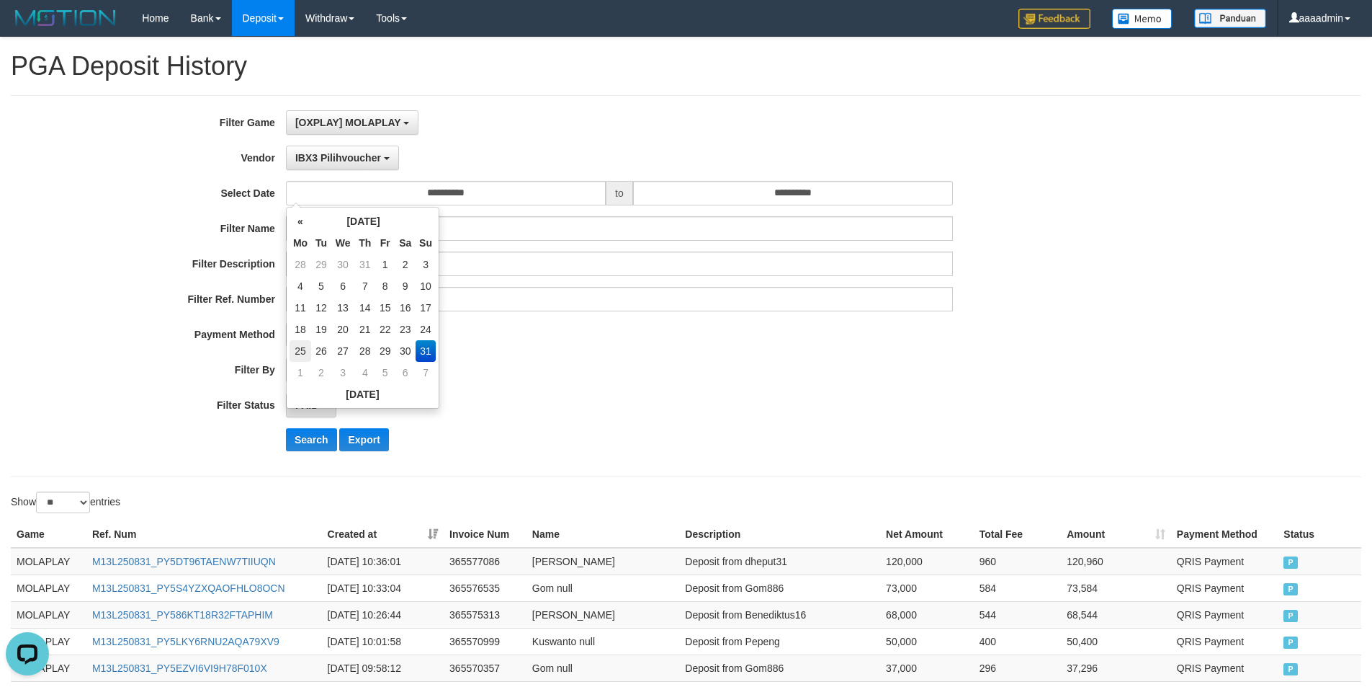
click at [293, 352] on td "25" at bounding box center [301, 351] width 22 height 22
type input "**********"
click at [725, 357] on div "**********" at bounding box center [572, 286] width 1144 height 352
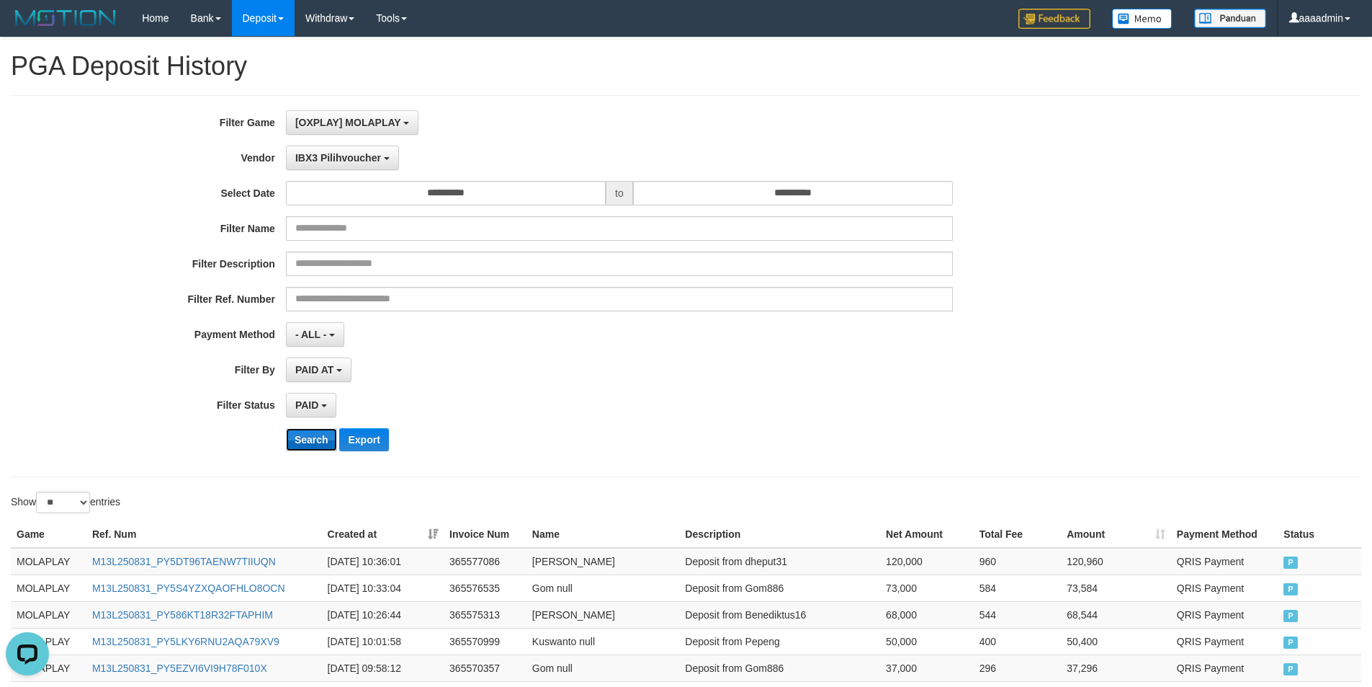
click at [307, 440] on button "Search" at bounding box center [311, 439] width 51 height 23
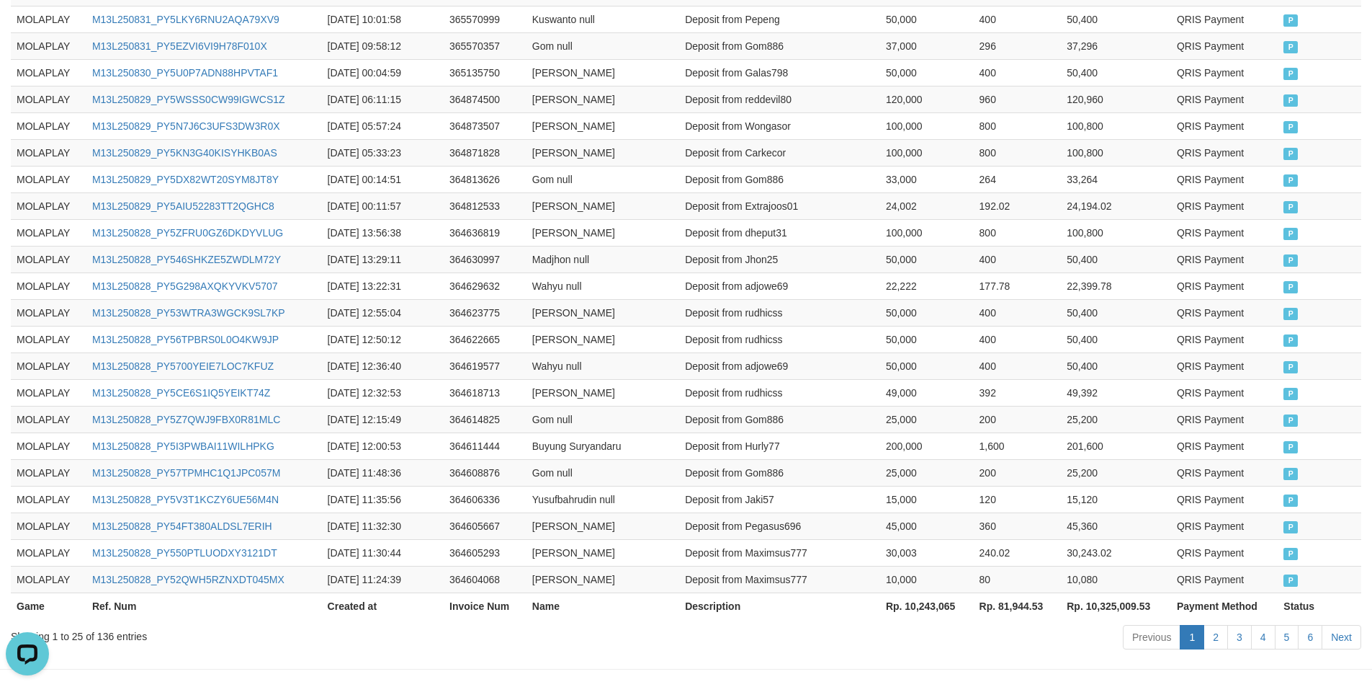
scroll to position [669, 0]
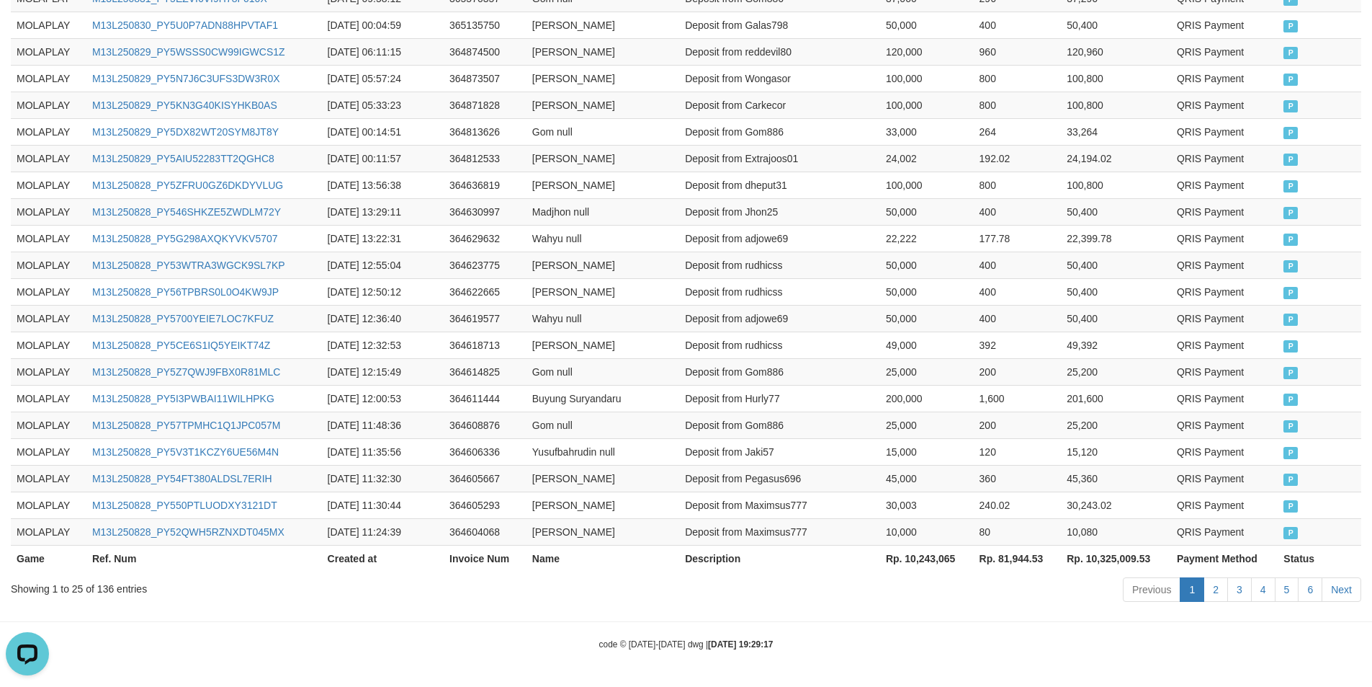
click at [929, 561] on th "Rp. 10,243,065" at bounding box center [927, 558] width 94 height 27
copy th "10,243,065"
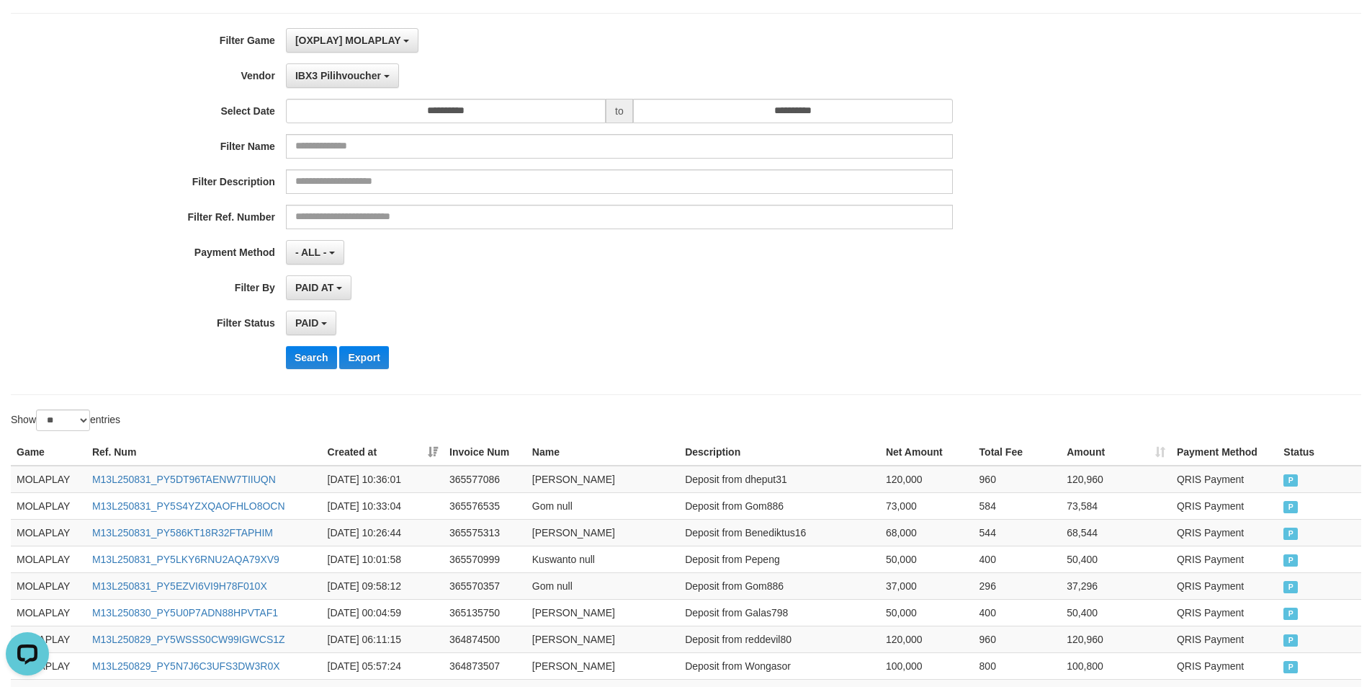
scroll to position [0, 0]
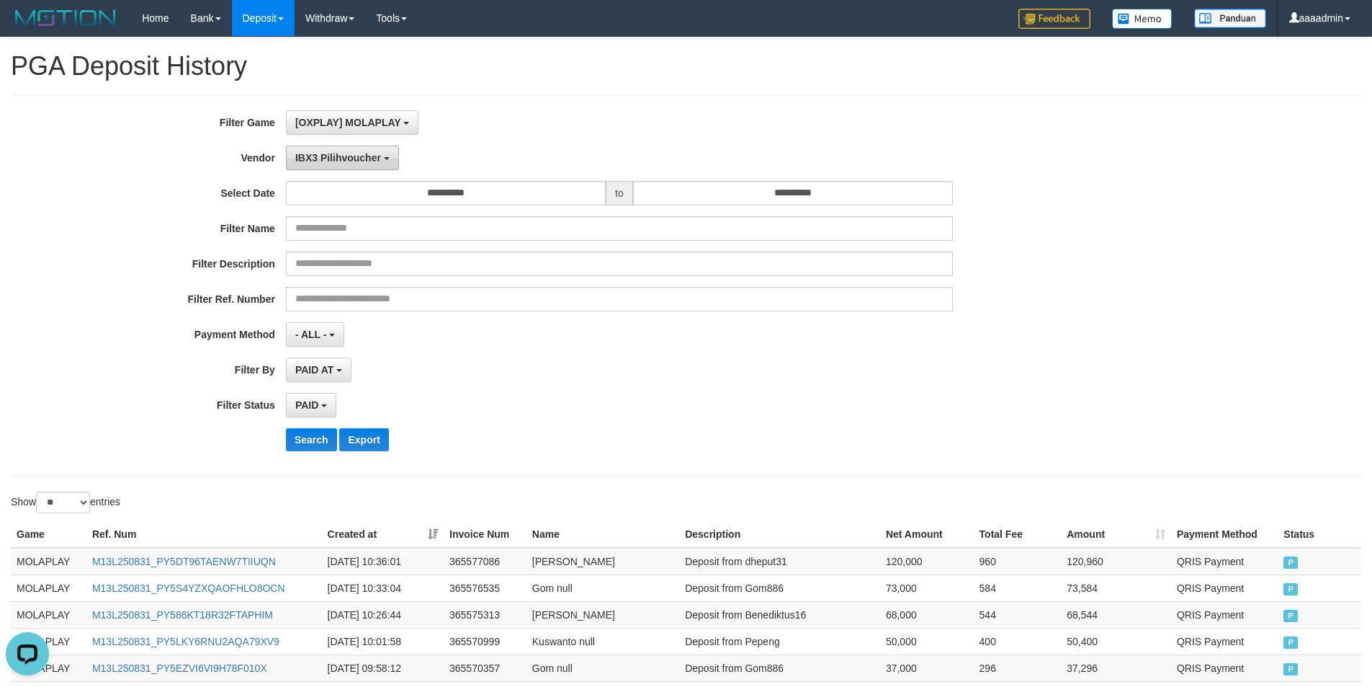
click at [353, 153] on span "IBX3 Pilihvoucher" at bounding box center [338, 158] width 86 height 12
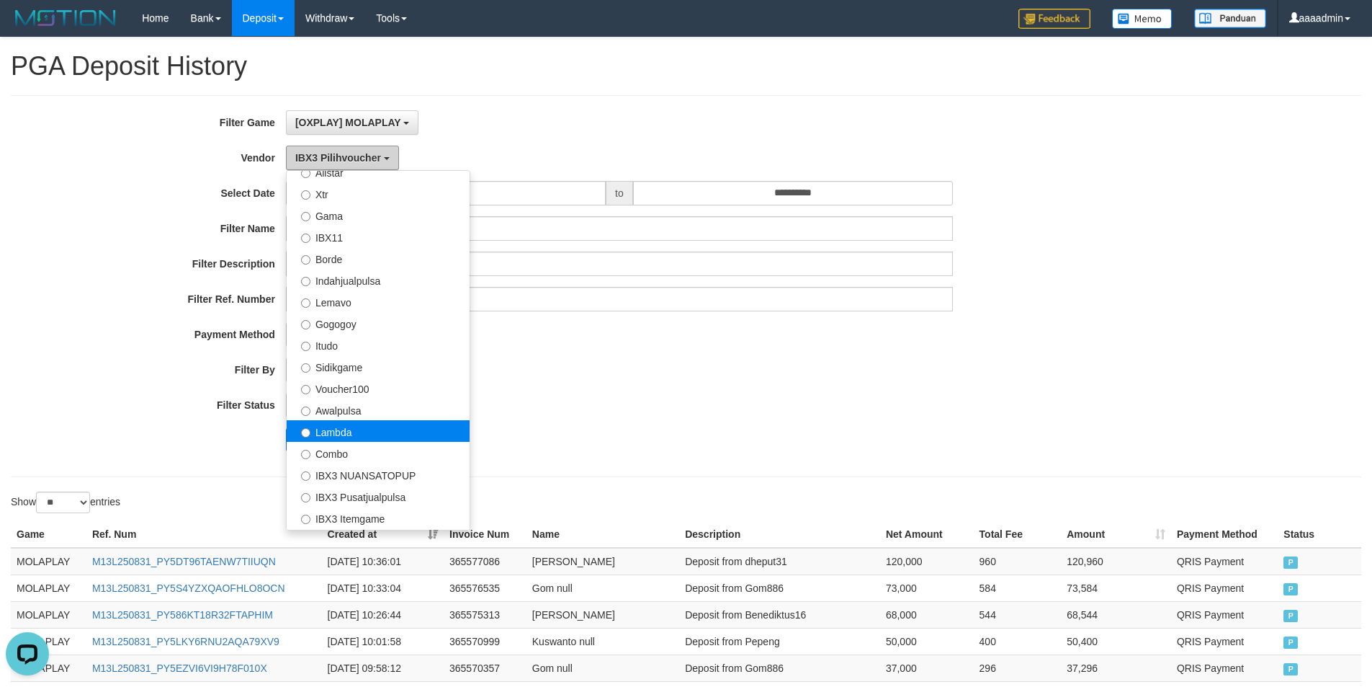
scroll to position [256, 0]
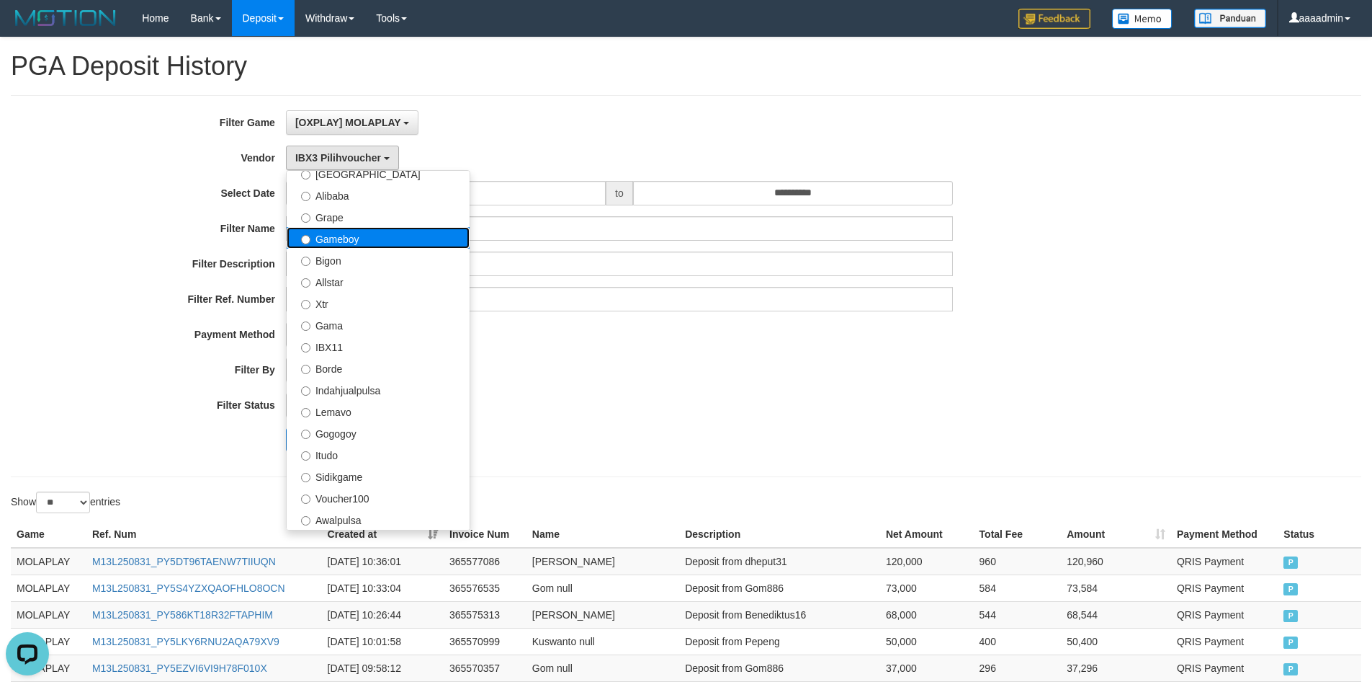
click at [364, 244] on label "Gameboy" at bounding box center [378, 238] width 183 height 22
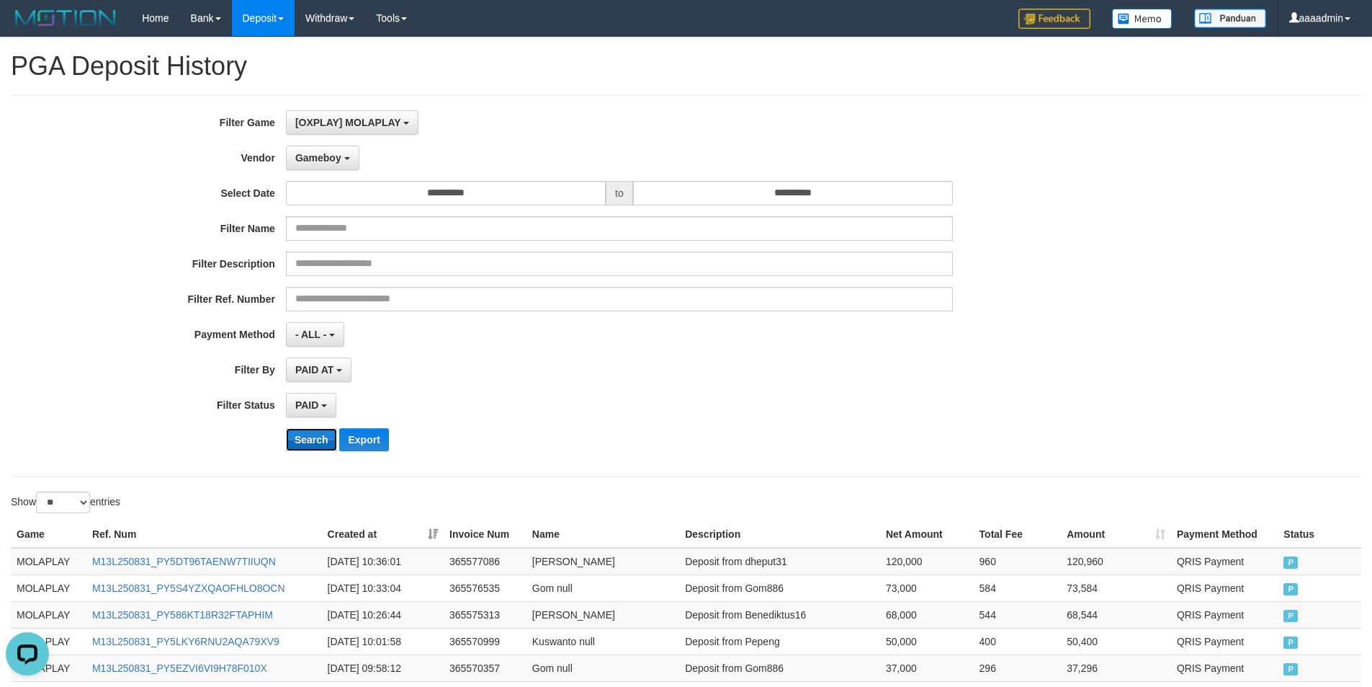
click at [307, 440] on button "Search" at bounding box center [311, 439] width 51 height 23
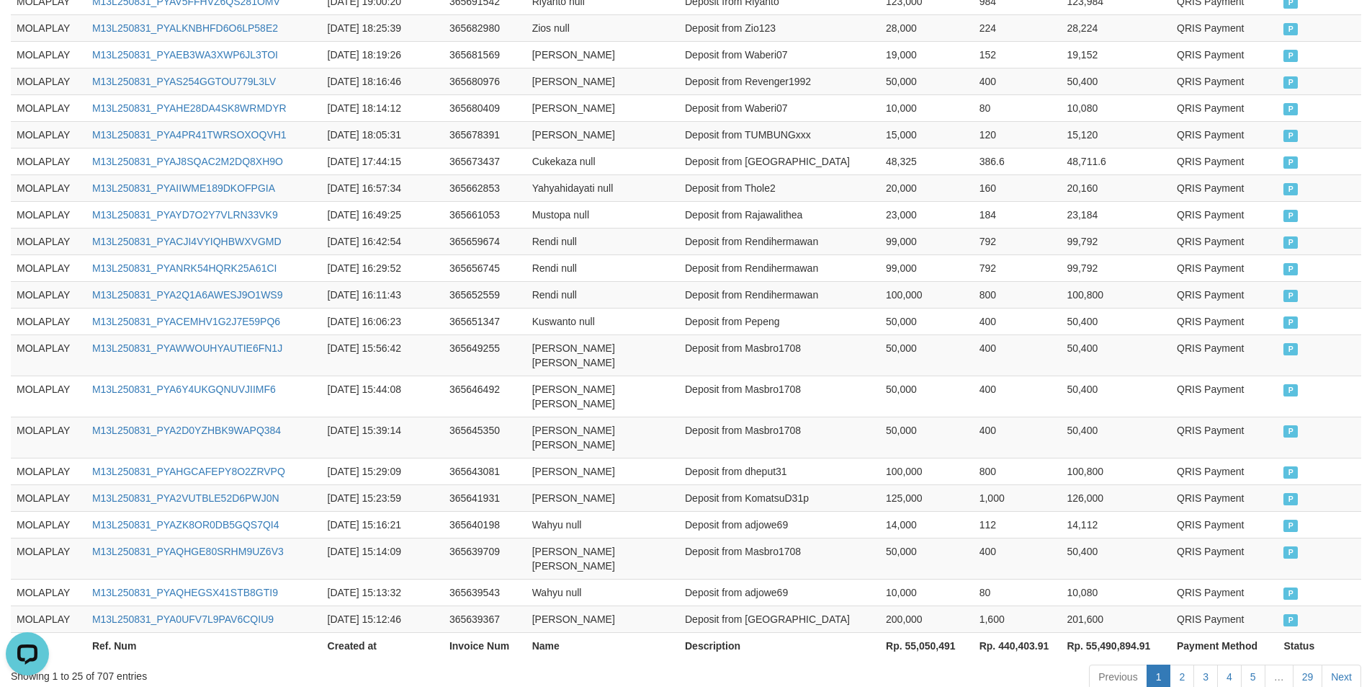
scroll to position [669, 0]
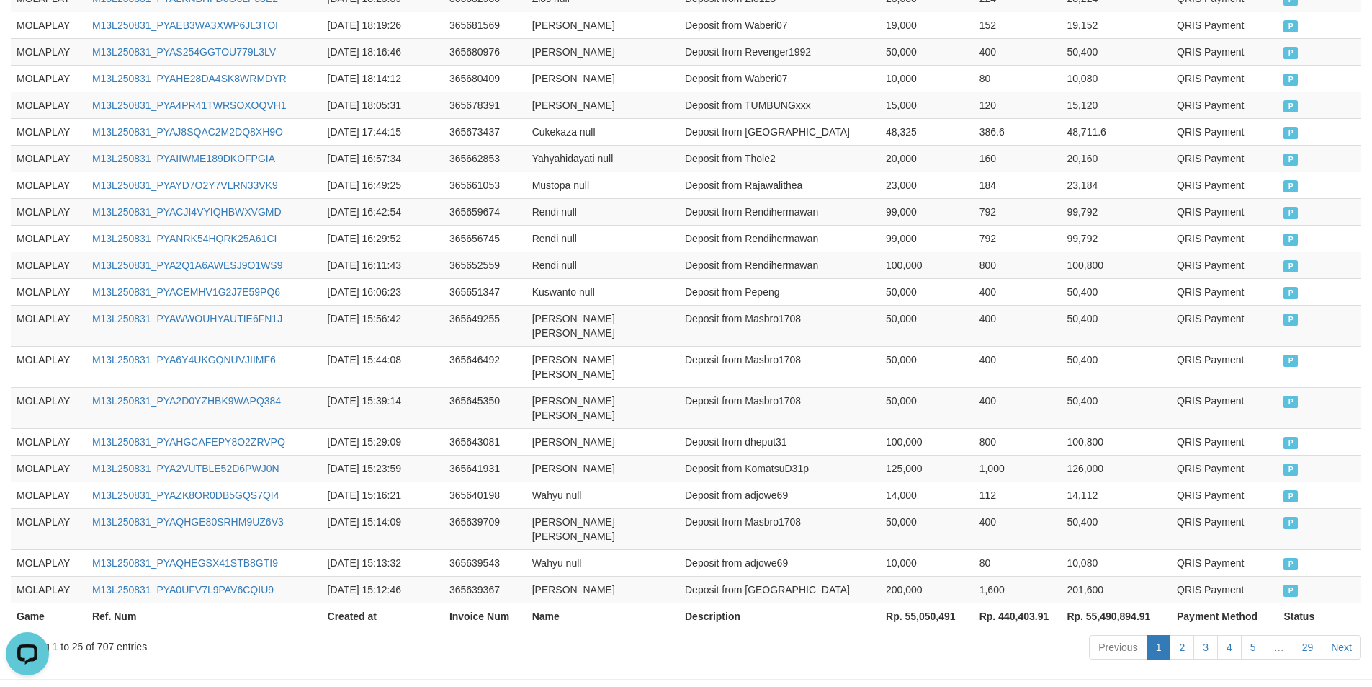
click at [925, 602] on th "Rp. 55,050,491" at bounding box center [927, 615] width 94 height 27
copy th "55,050,491"
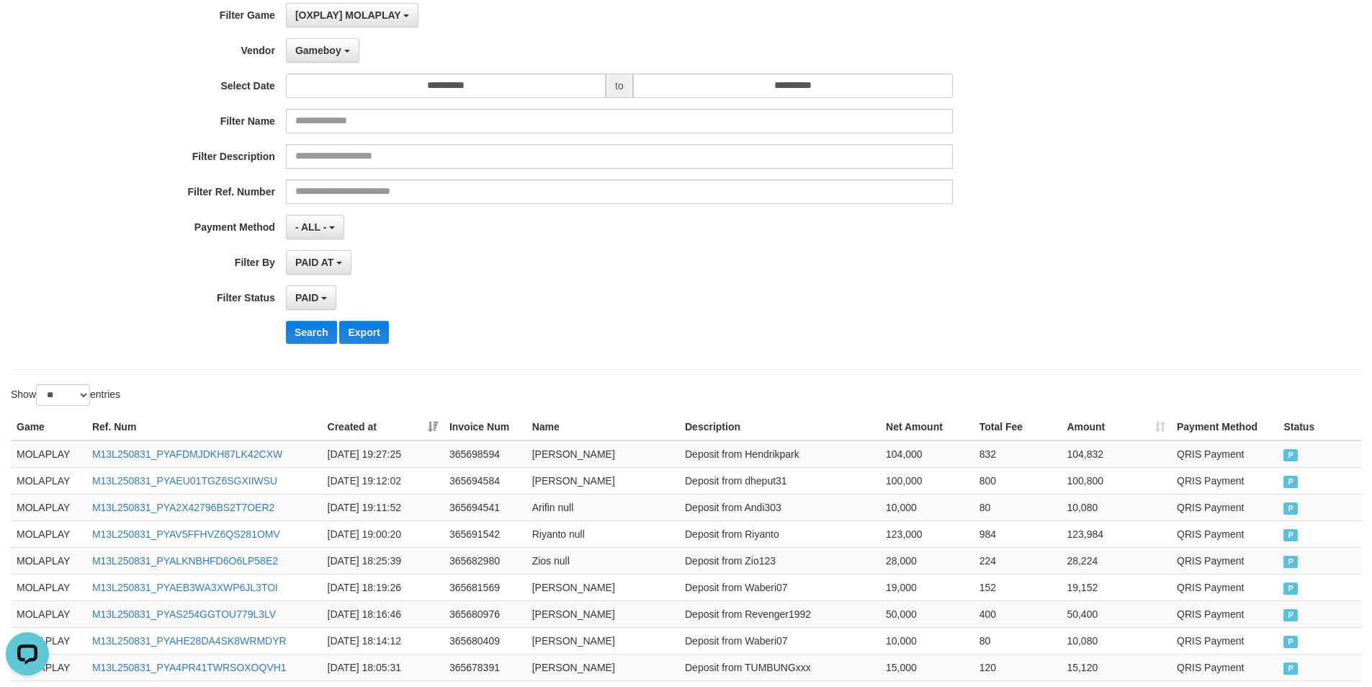
scroll to position [0, 0]
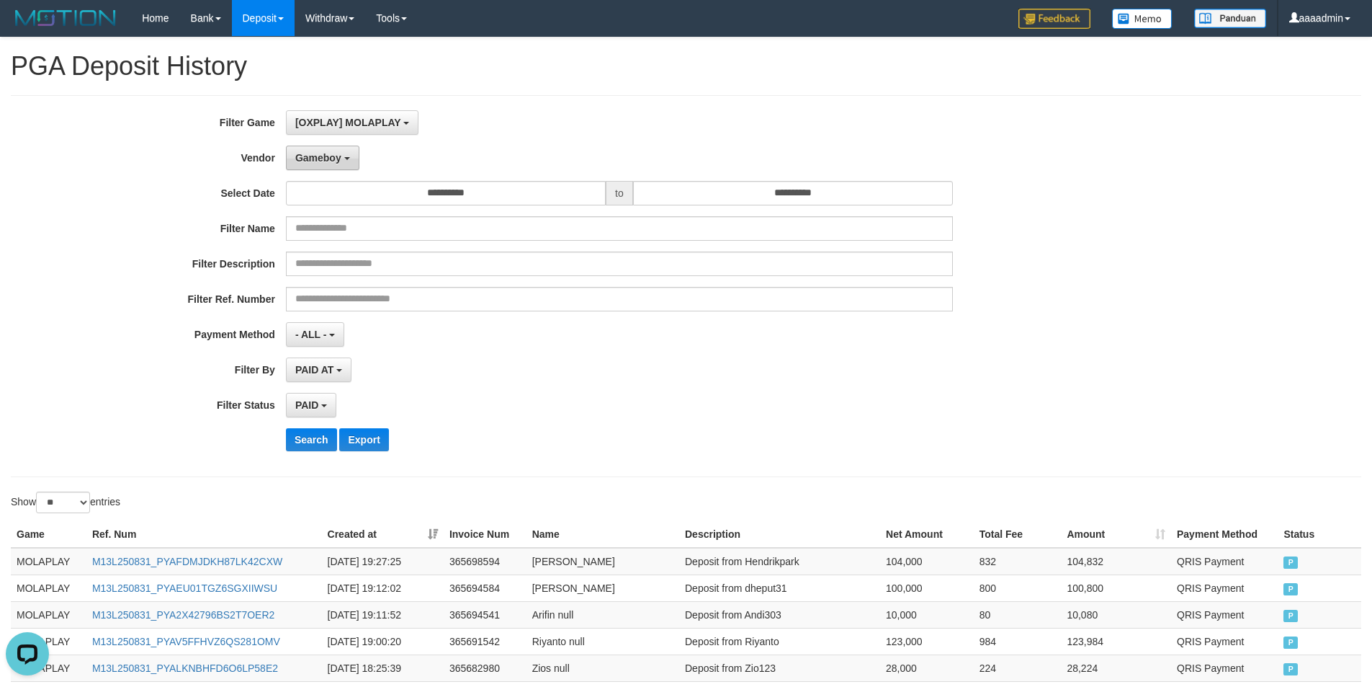
click at [334, 159] on span "Gameboy" at bounding box center [318, 158] width 46 height 12
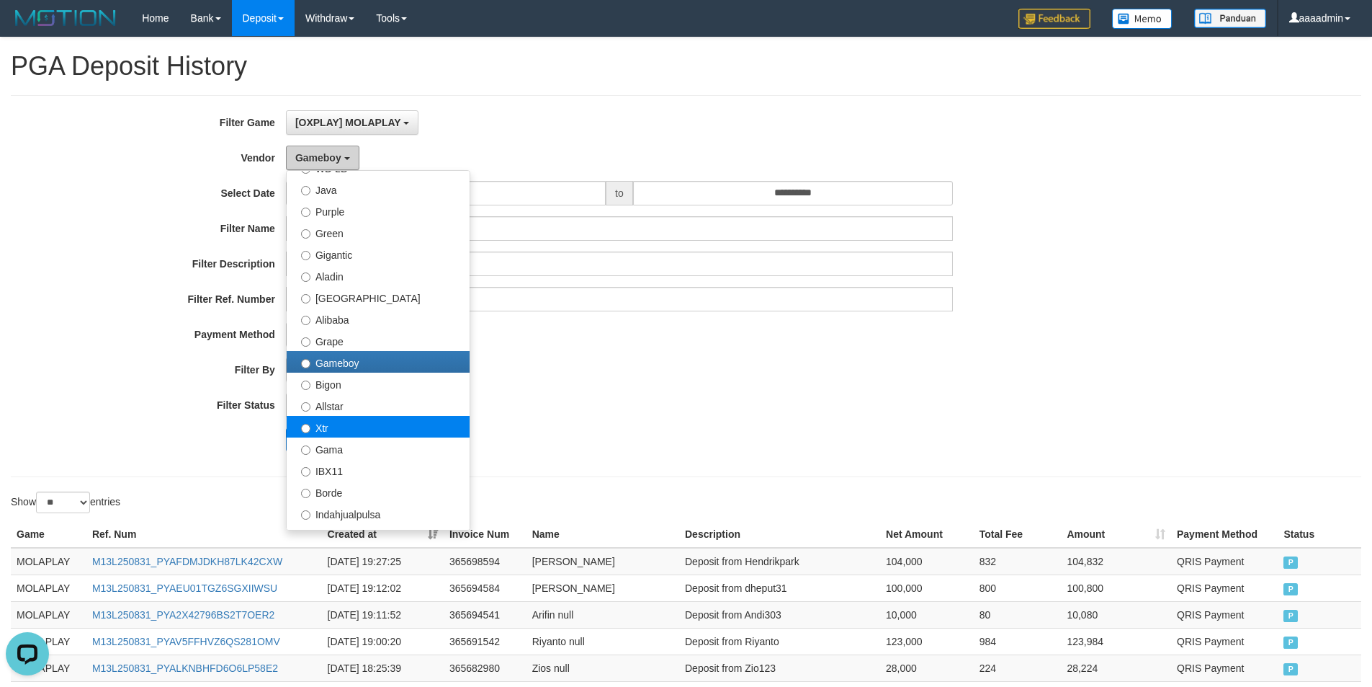
scroll to position [112, 0]
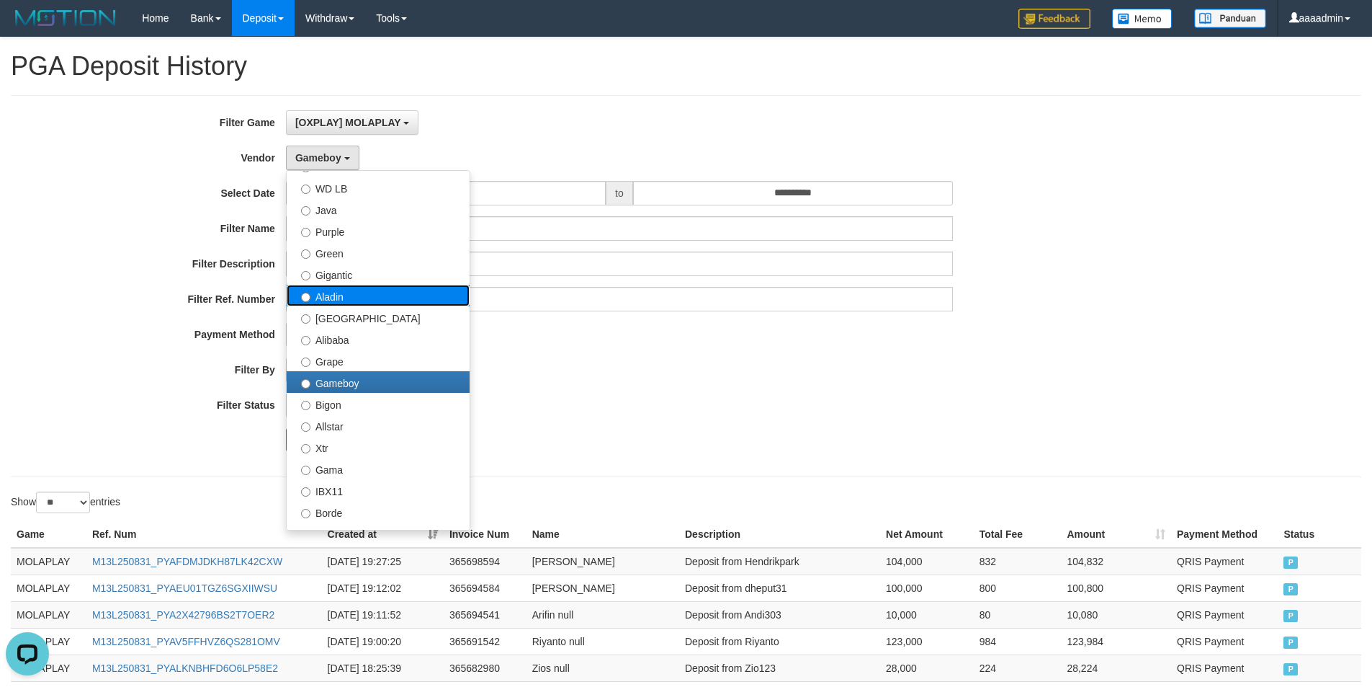
click at [374, 296] on label "Aladin" at bounding box center [378, 296] width 183 height 22
select select "**********"
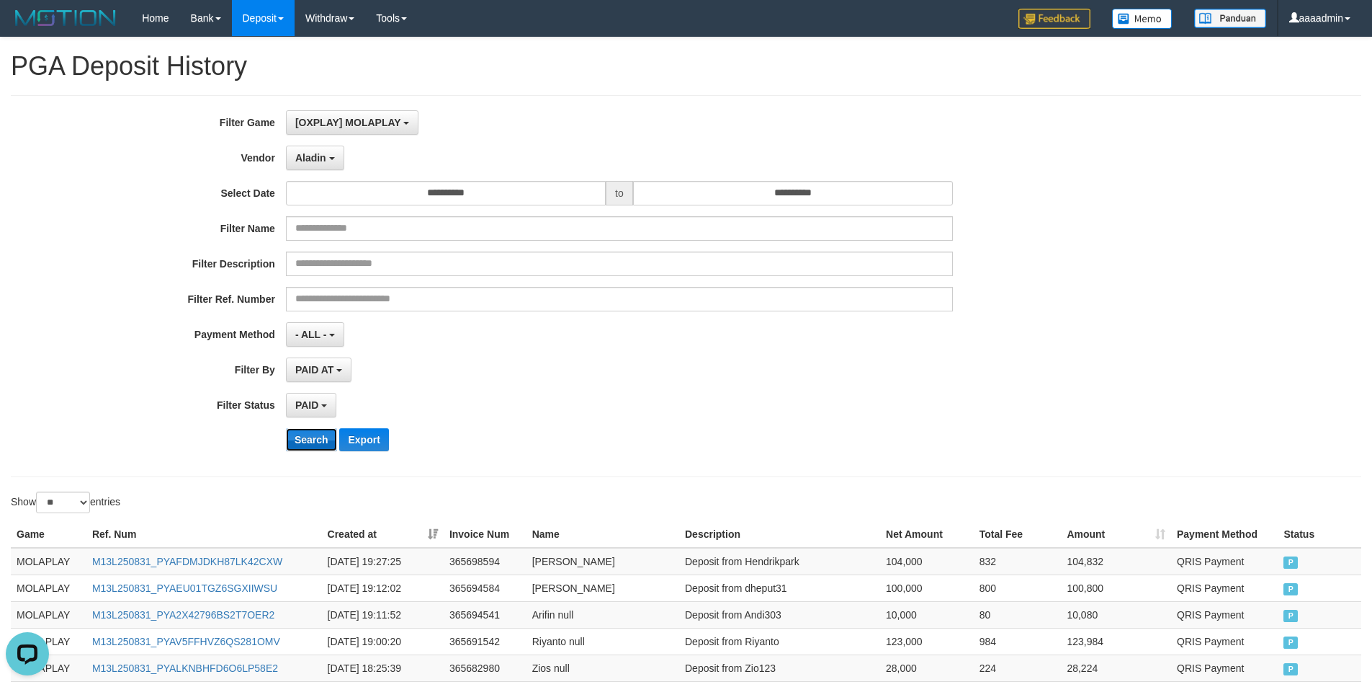
click at [307, 429] on button "Search" at bounding box center [311, 439] width 51 height 23
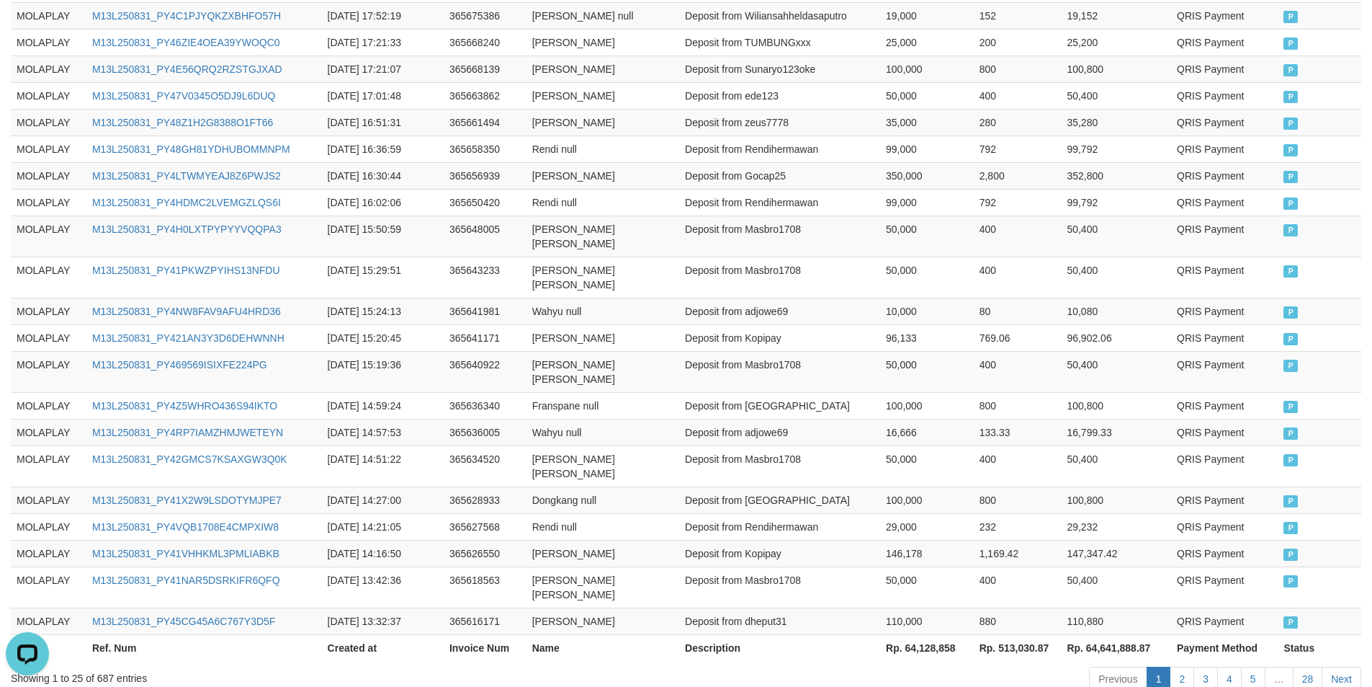
scroll to position [669, 0]
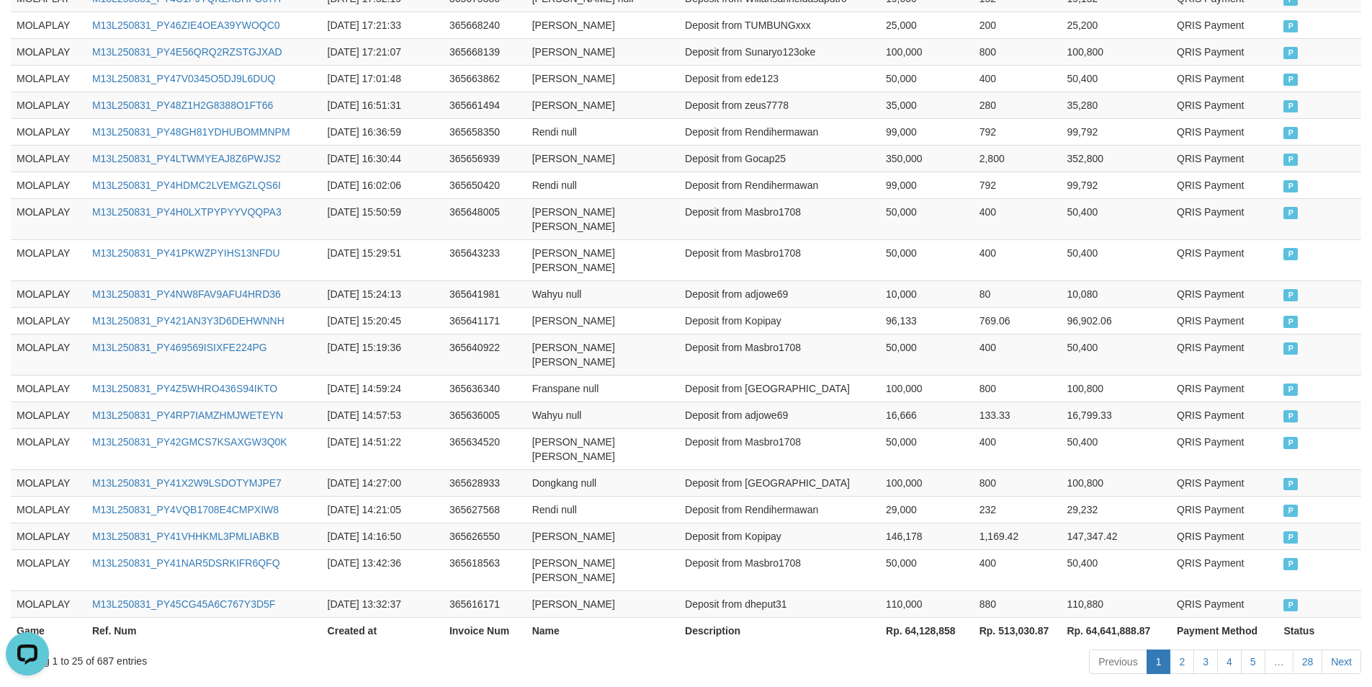
click at [928, 617] on th "Rp. 64,128,858" at bounding box center [927, 630] width 94 height 27
copy th "64,128,858"
